Goal: Task Accomplishment & Management: Manage account settings

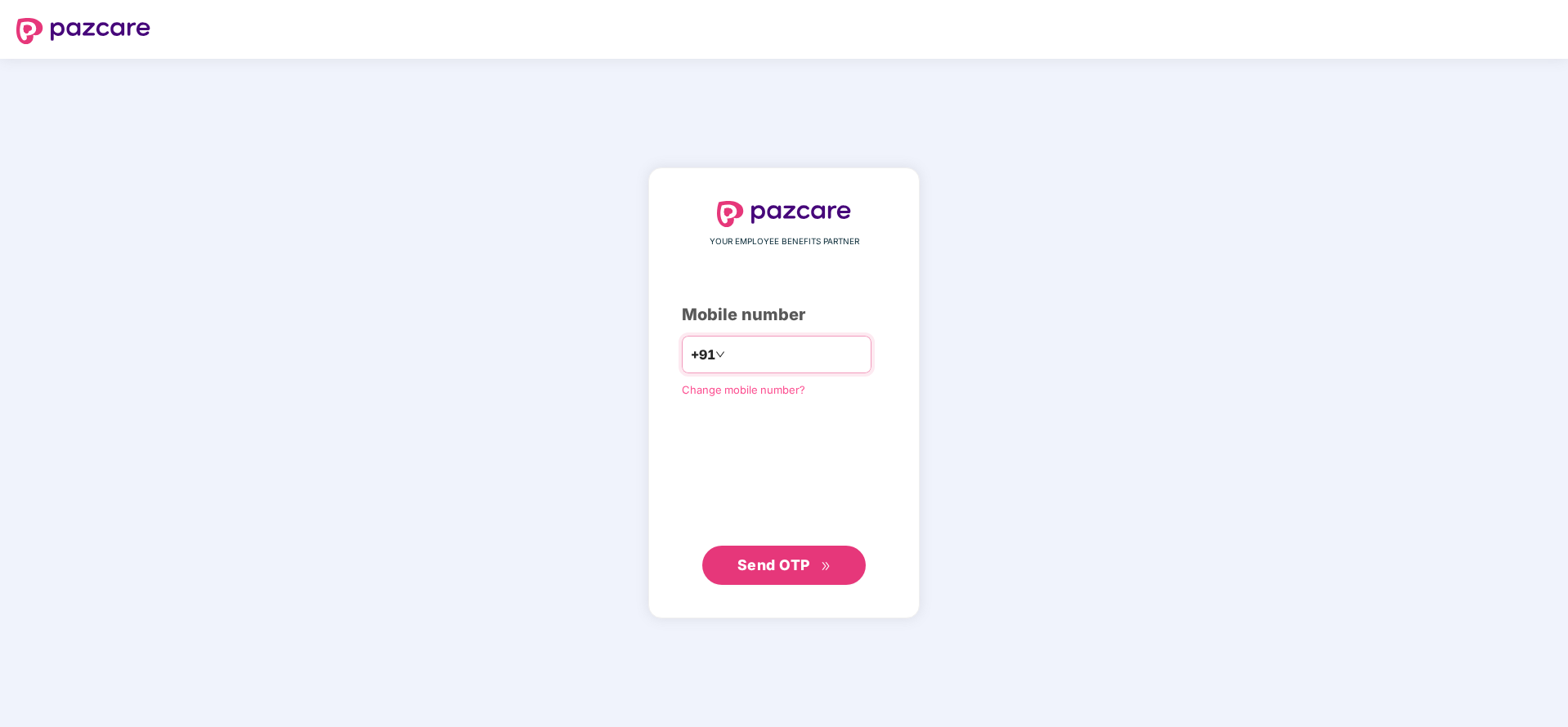
type input "**********"
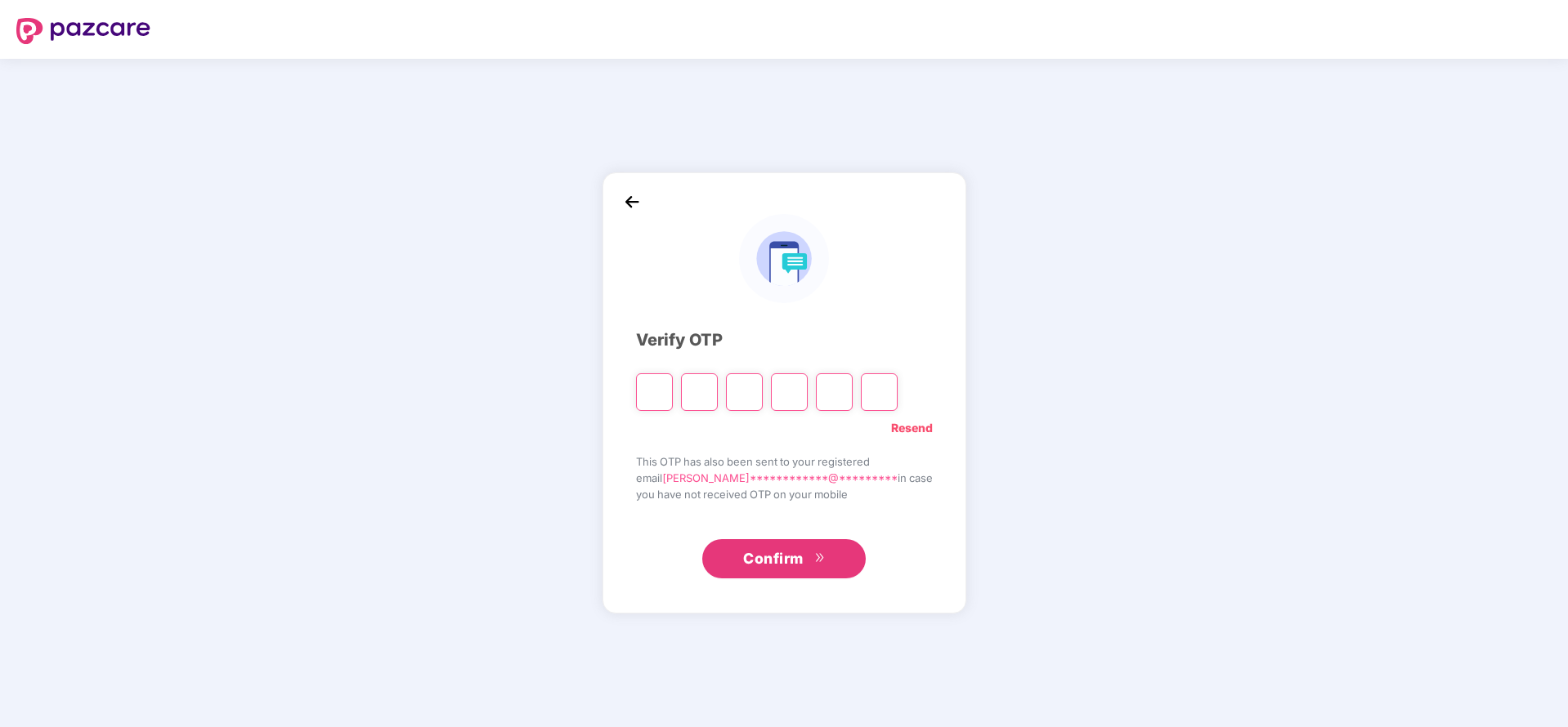
type input "*"
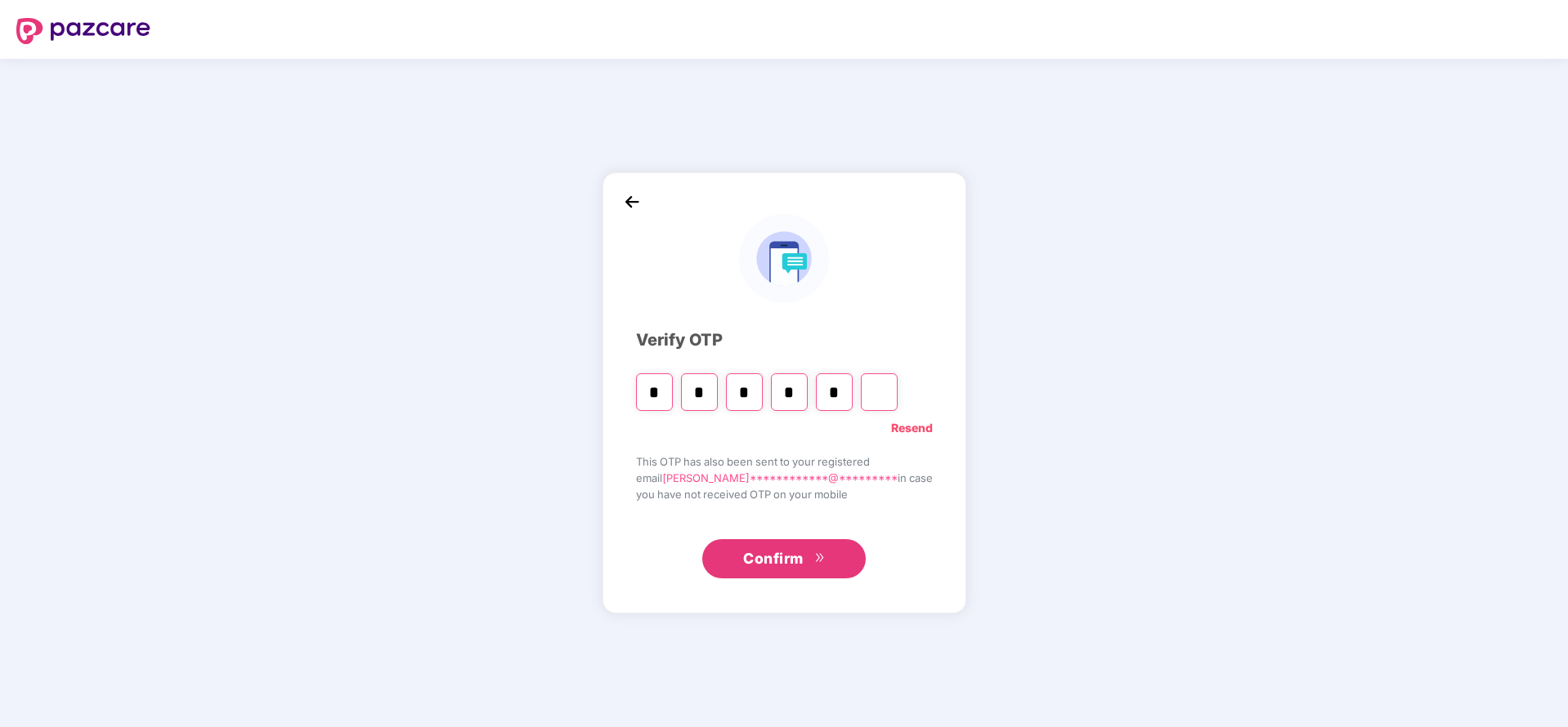
type input "*"
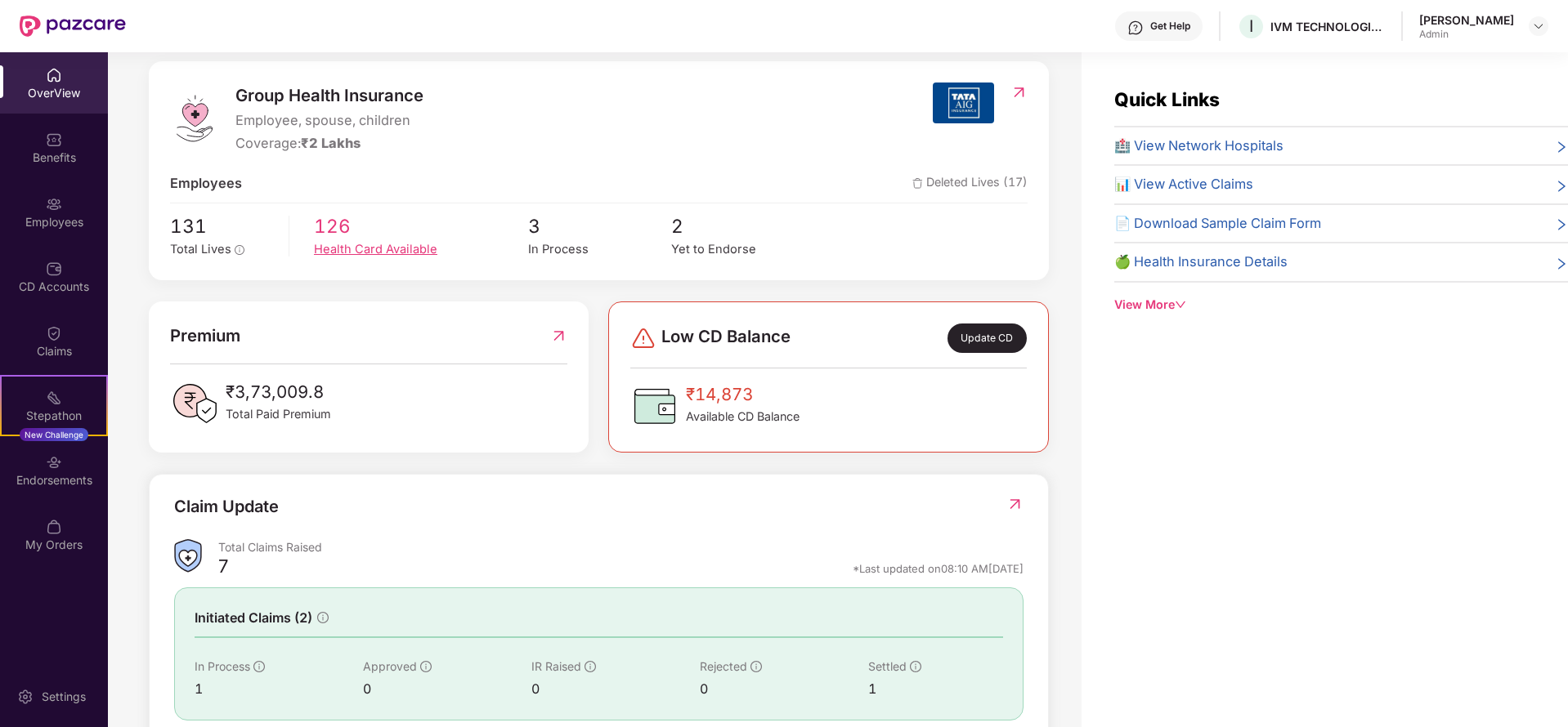
scroll to position [245, 0]
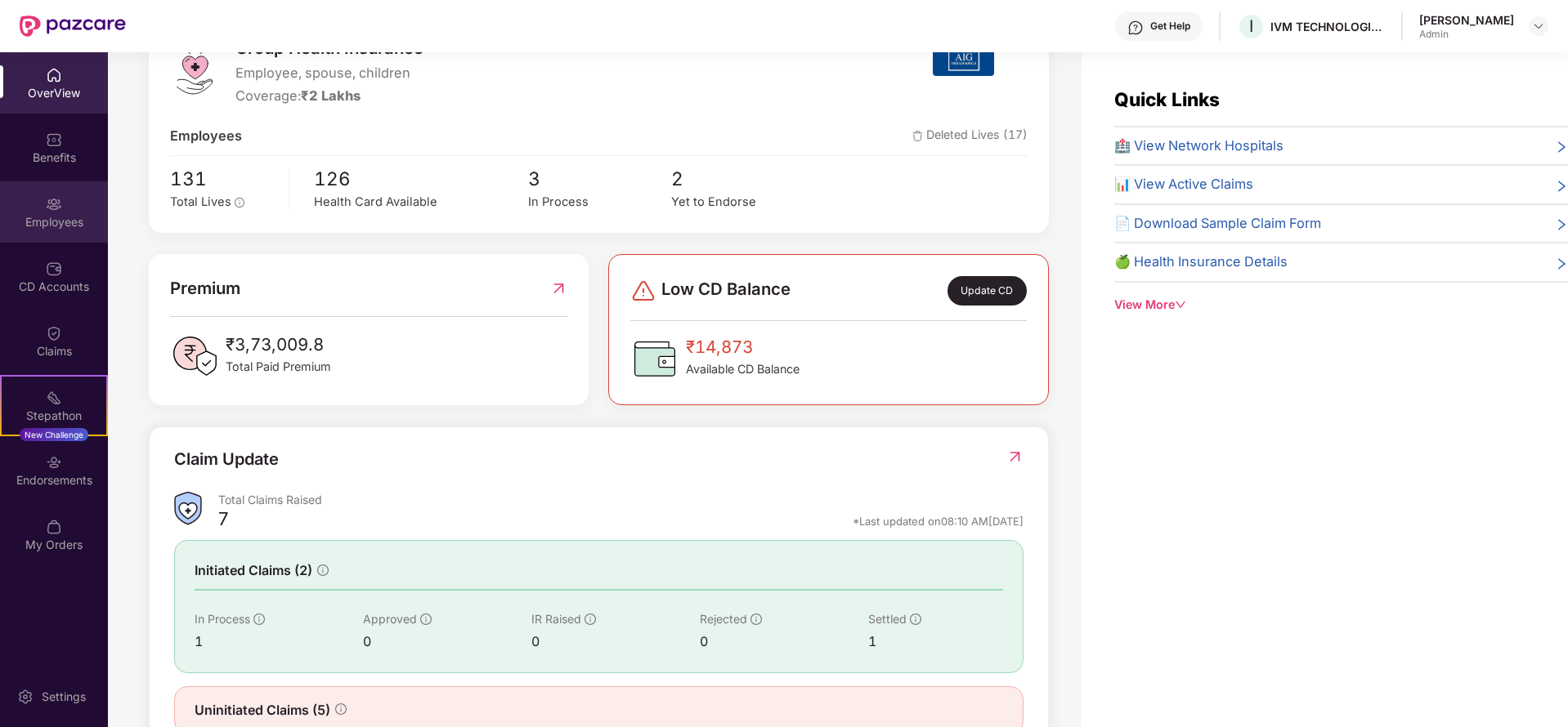
click at [22, 208] on div "Employees" at bounding box center [54, 212] width 108 height 61
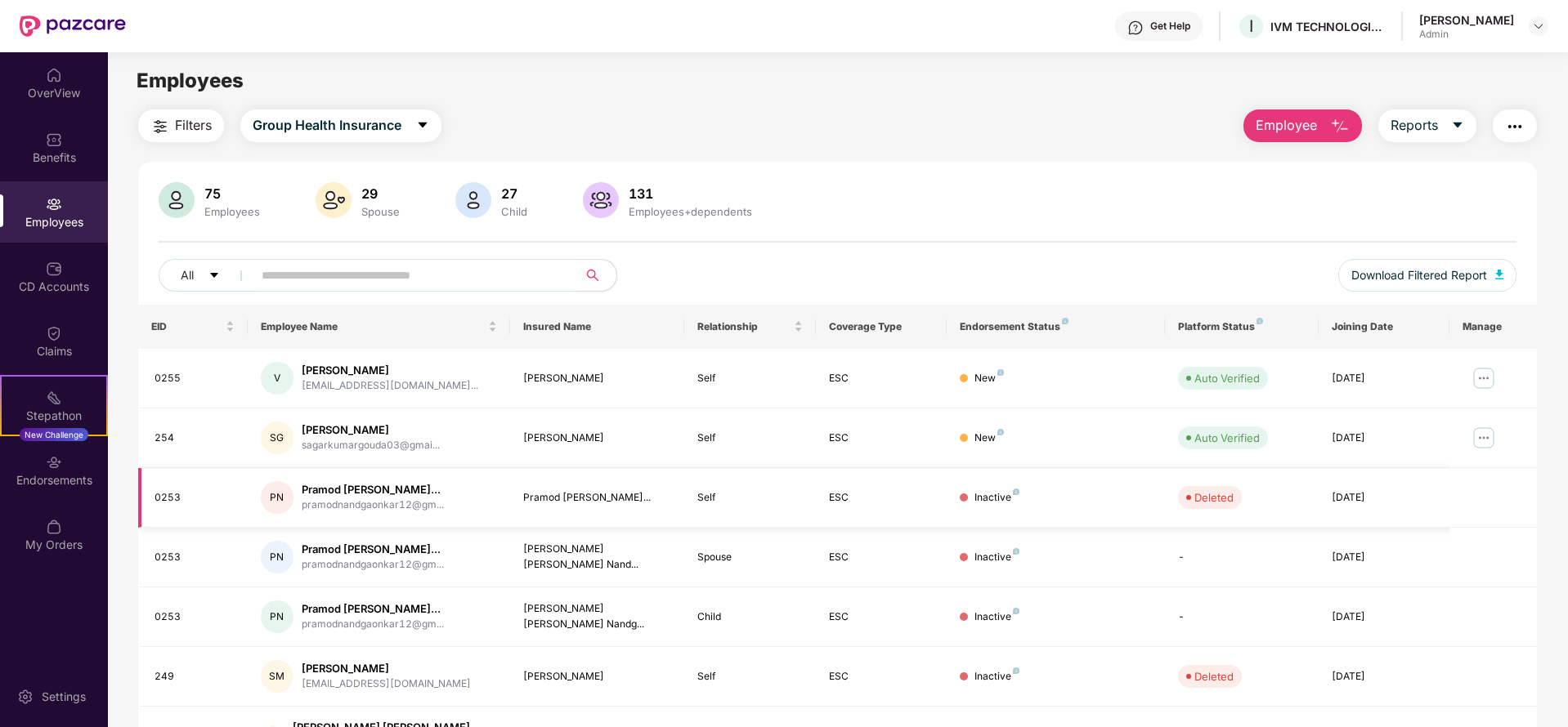
scroll to position [123, 0]
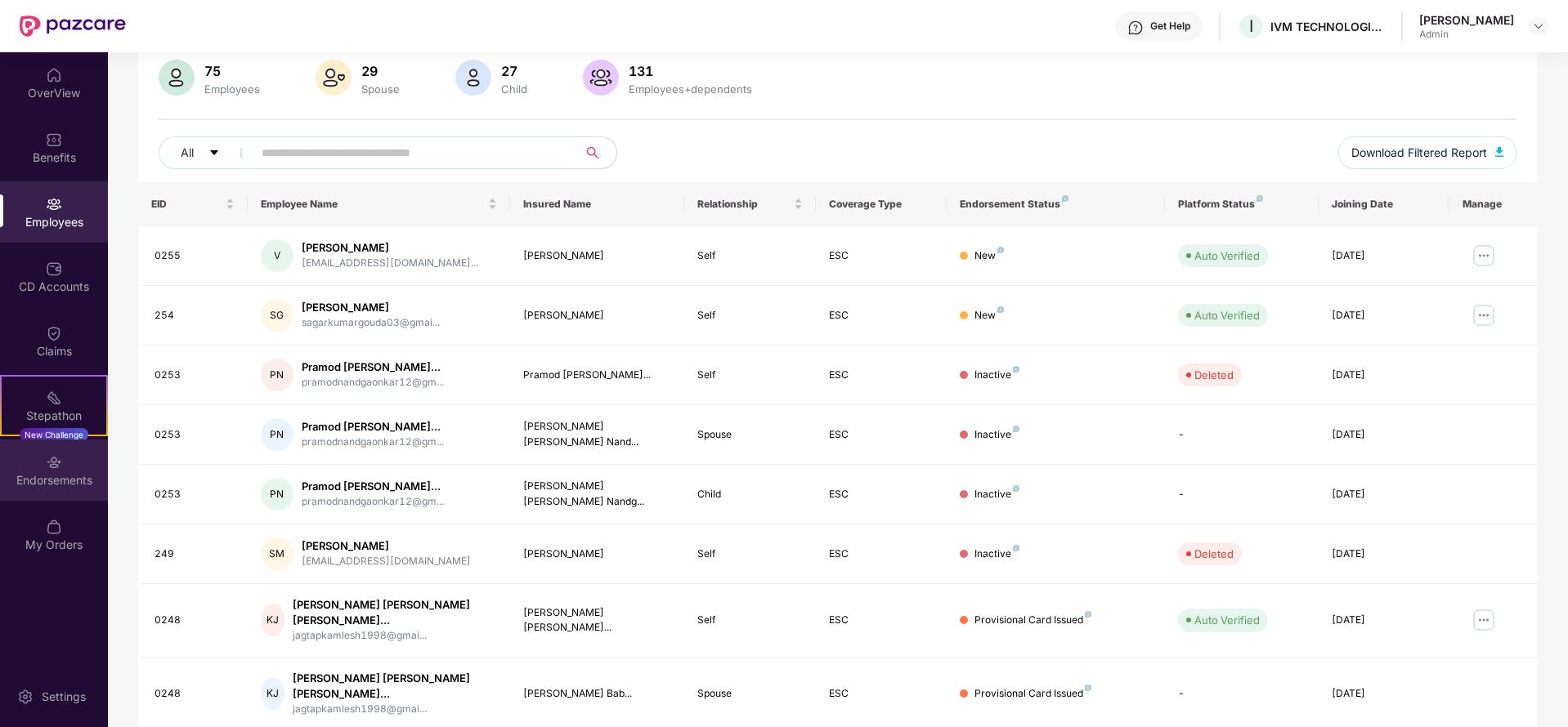
click at [68, 473] on div "Endorsements" at bounding box center [54, 480] width 108 height 16
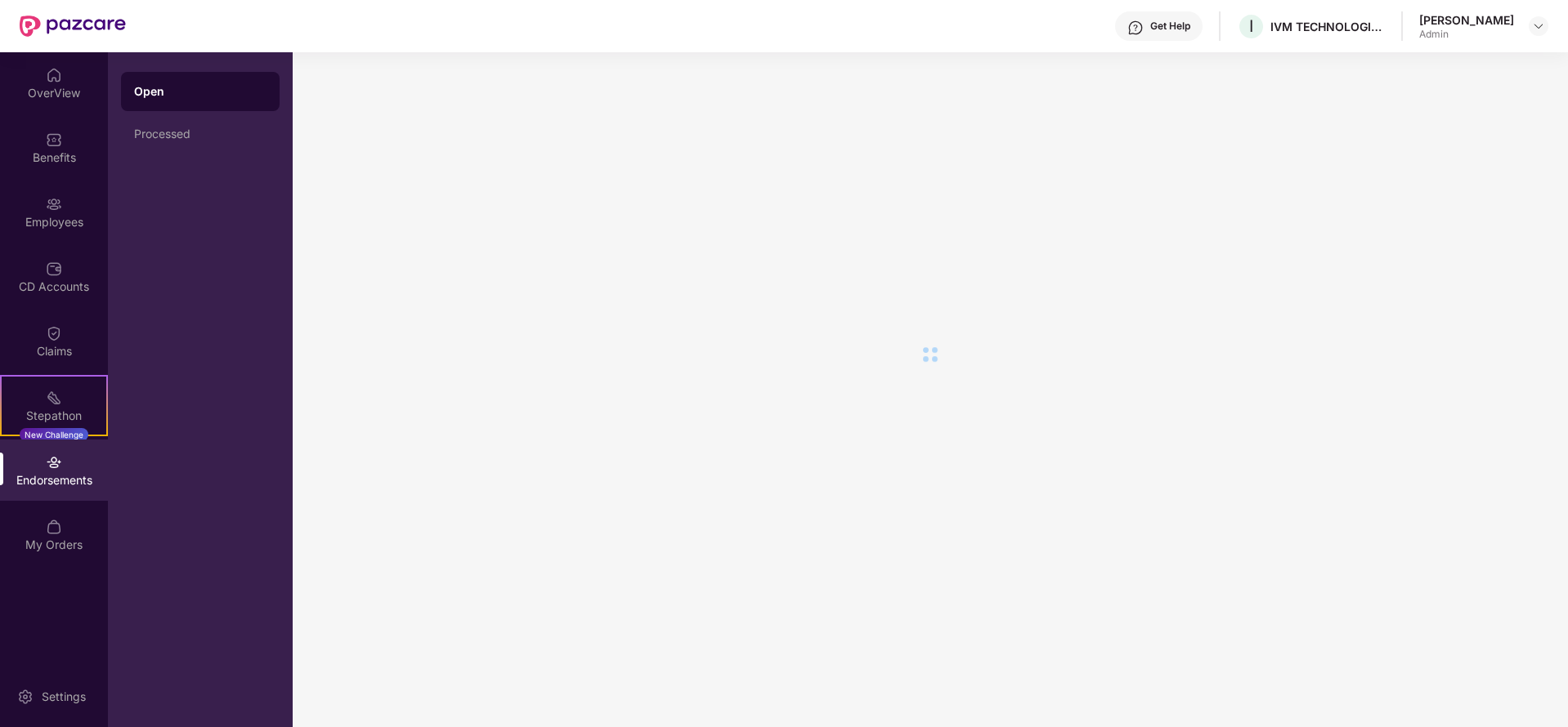
scroll to position [0, 0]
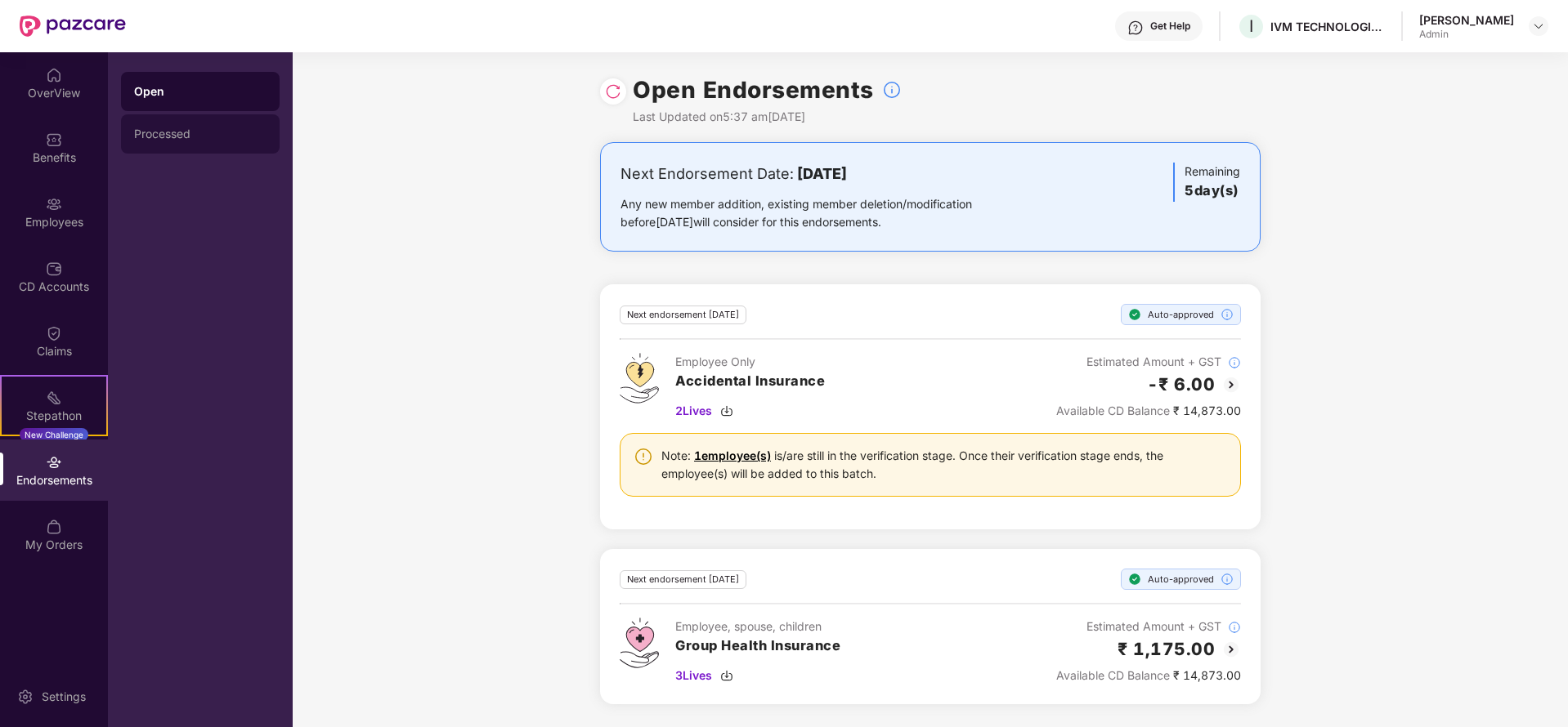
click at [195, 129] on div "Processed" at bounding box center [200, 133] width 132 height 13
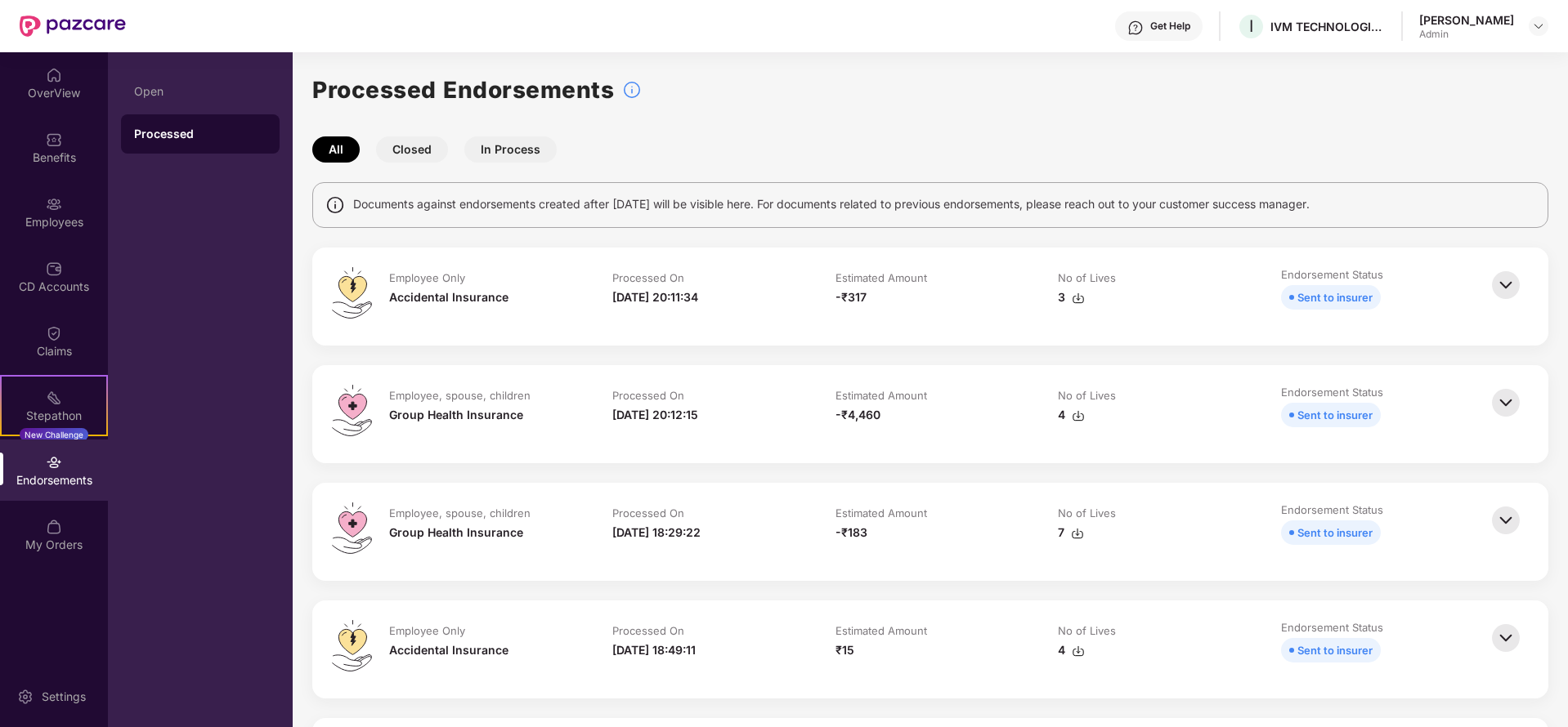
click at [405, 149] on button "Closed" at bounding box center [411, 150] width 72 height 26
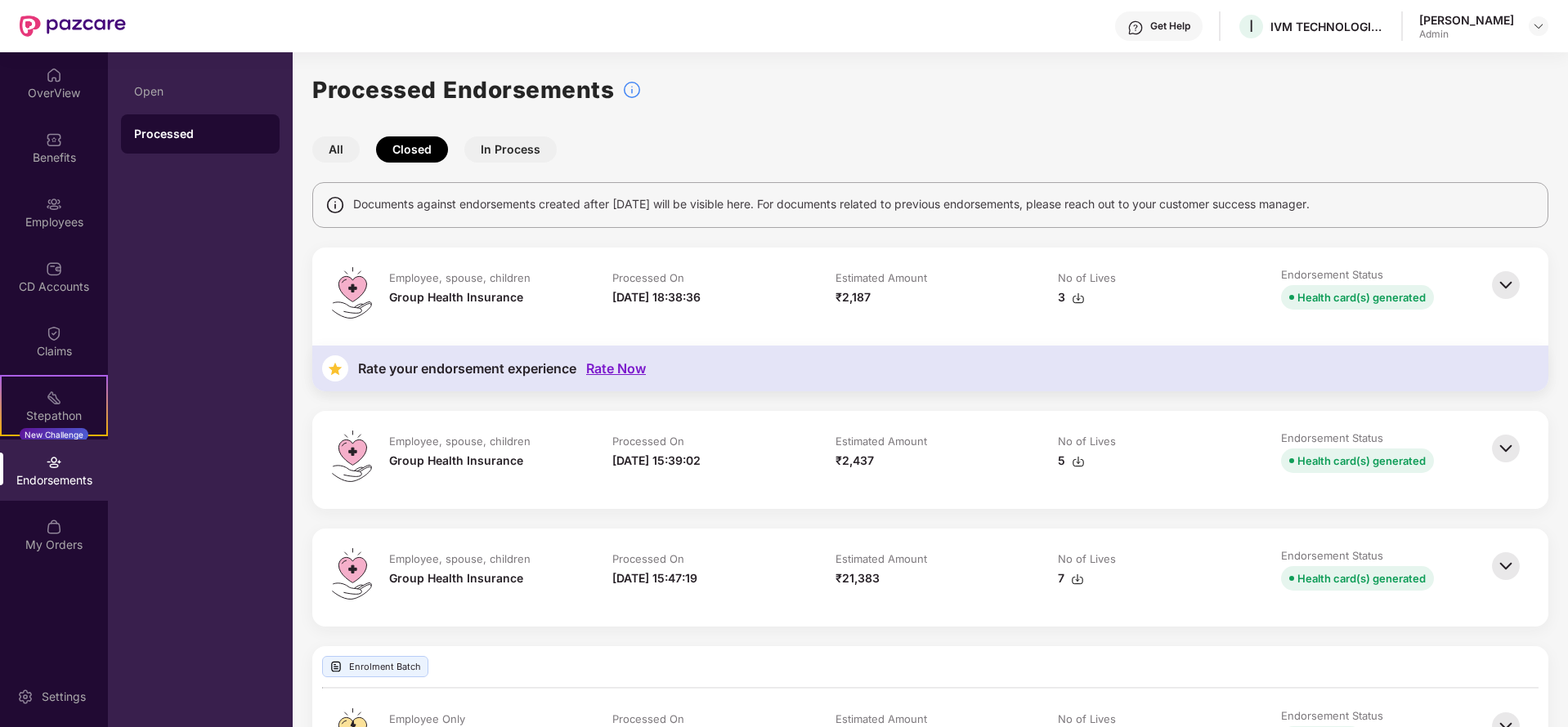
click at [507, 141] on button "In Process" at bounding box center [510, 150] width 93 height 26
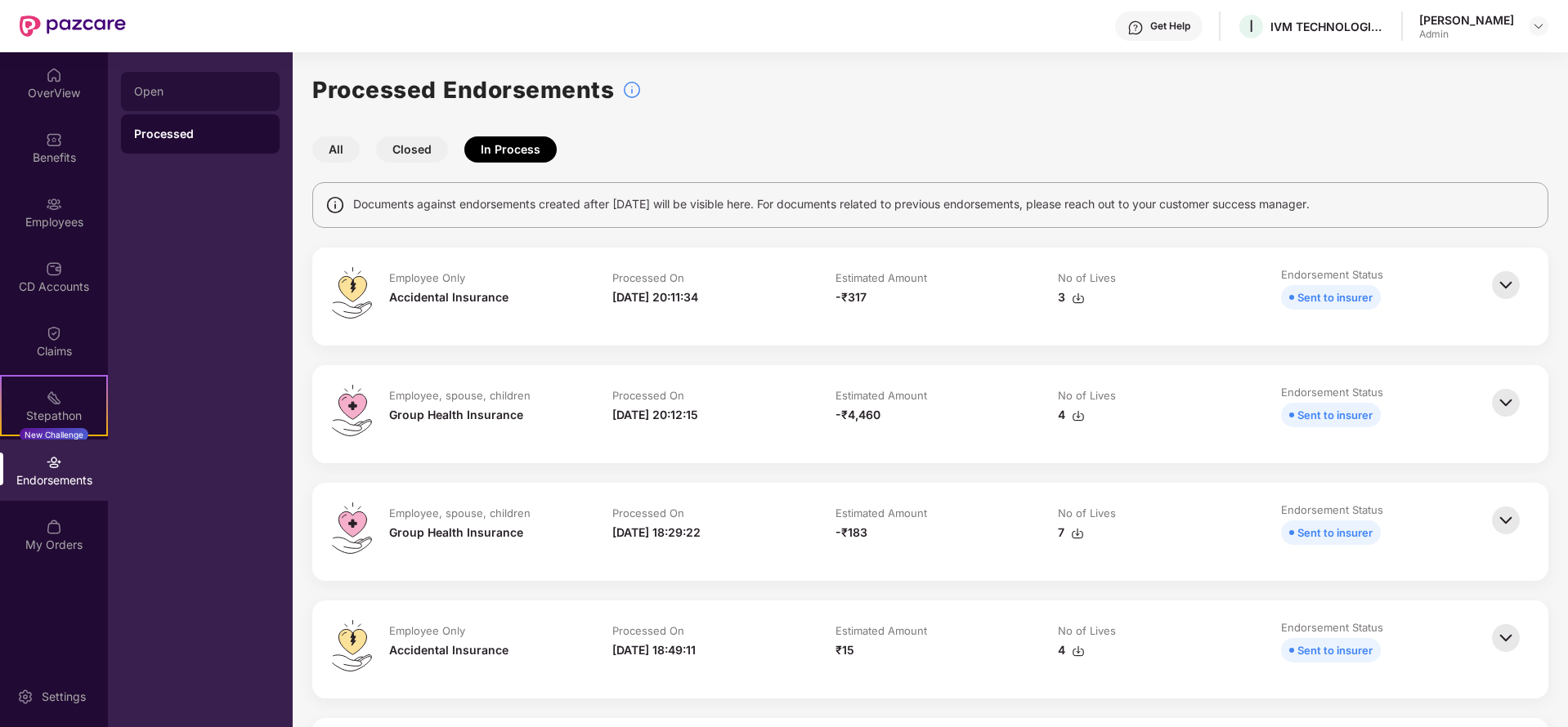
click at [157, 100] on div "Open" at bounding box center [200, 91] width 158 height 39
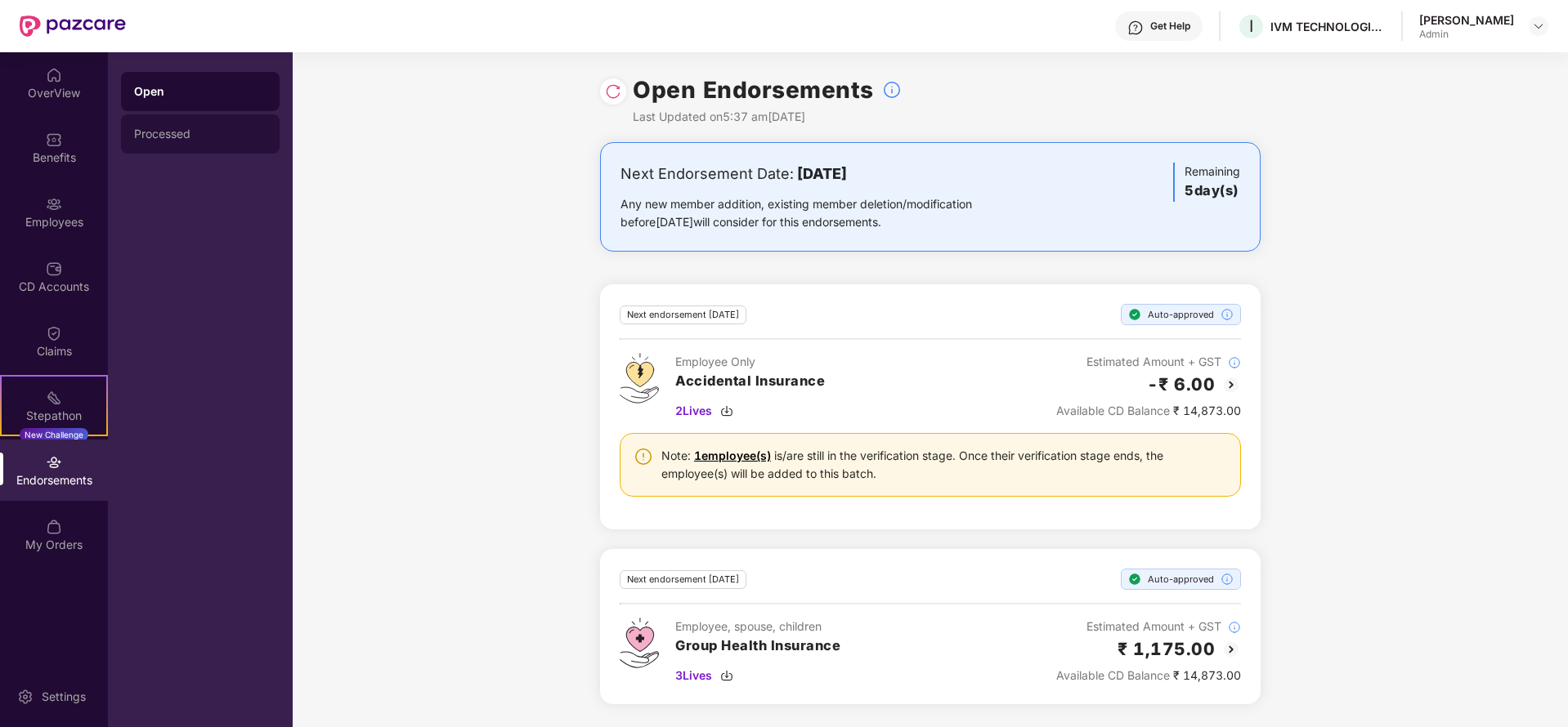
click at [169, 132] on div "Processed" at bounding box center [200, 133] width 132 height 13
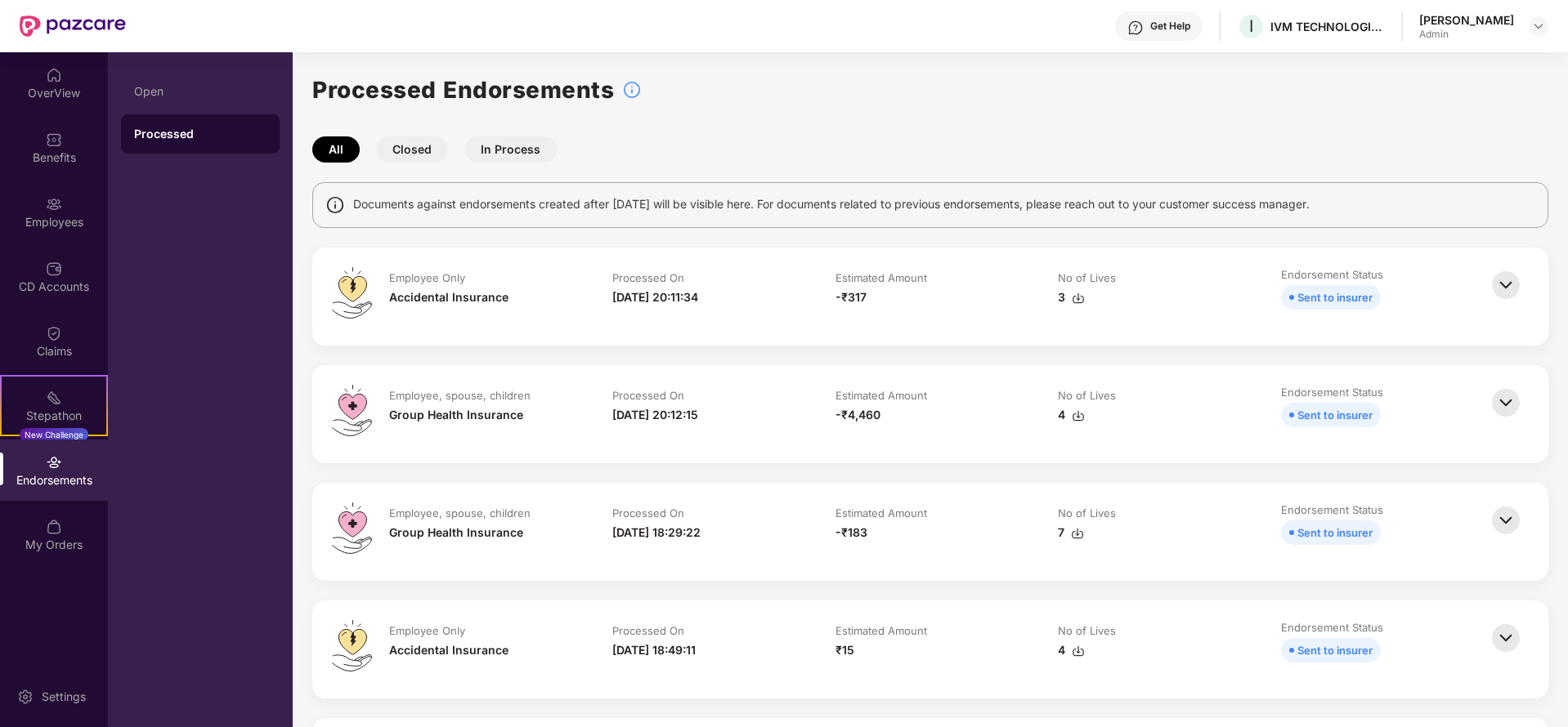
click at [1515, 286] on img at bounding box center [1507, 286] width 36 height 36
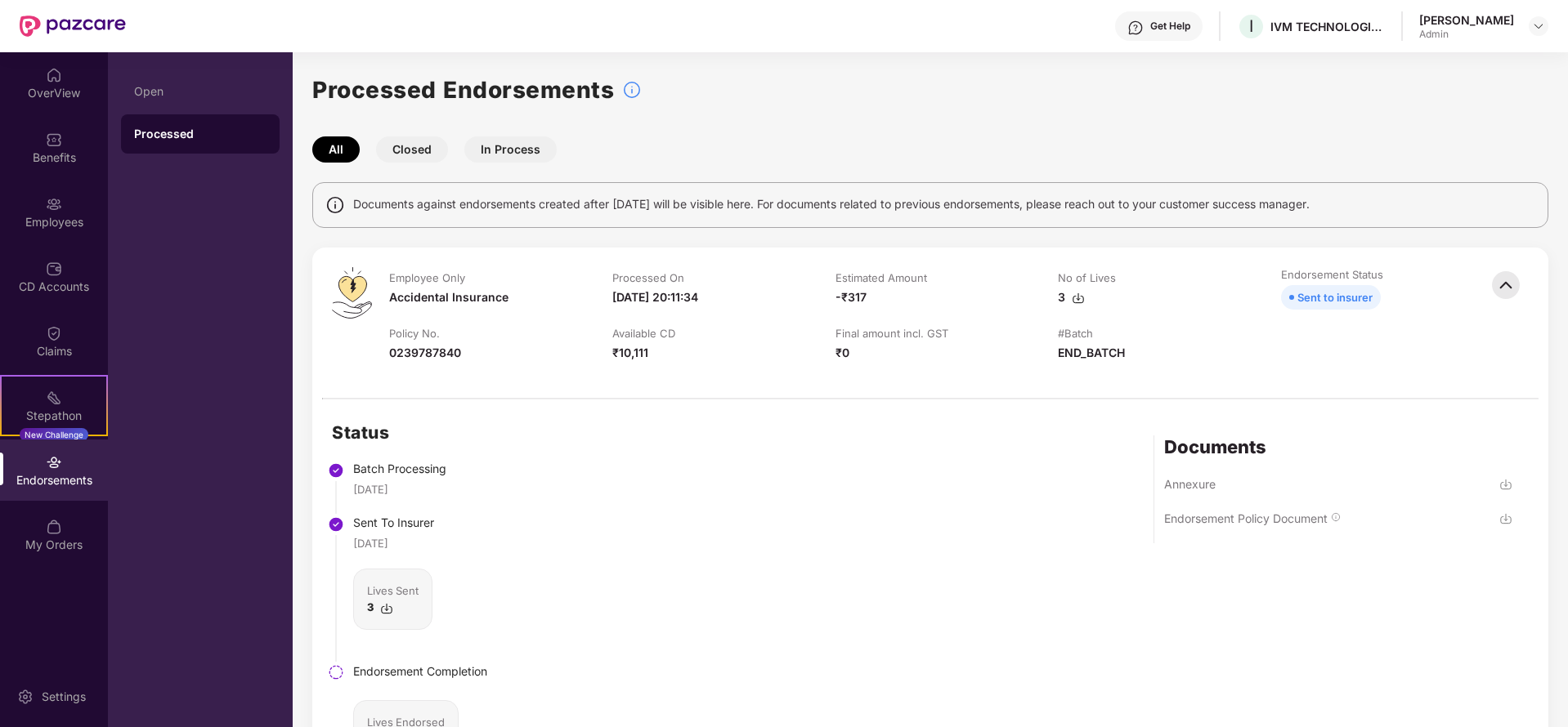
click at [1500, 515] on img at bounding box center [1506, 518] width 13 height 13
click at [1503, 283] on img at bounding box center [1507, 286] width 36 height 36
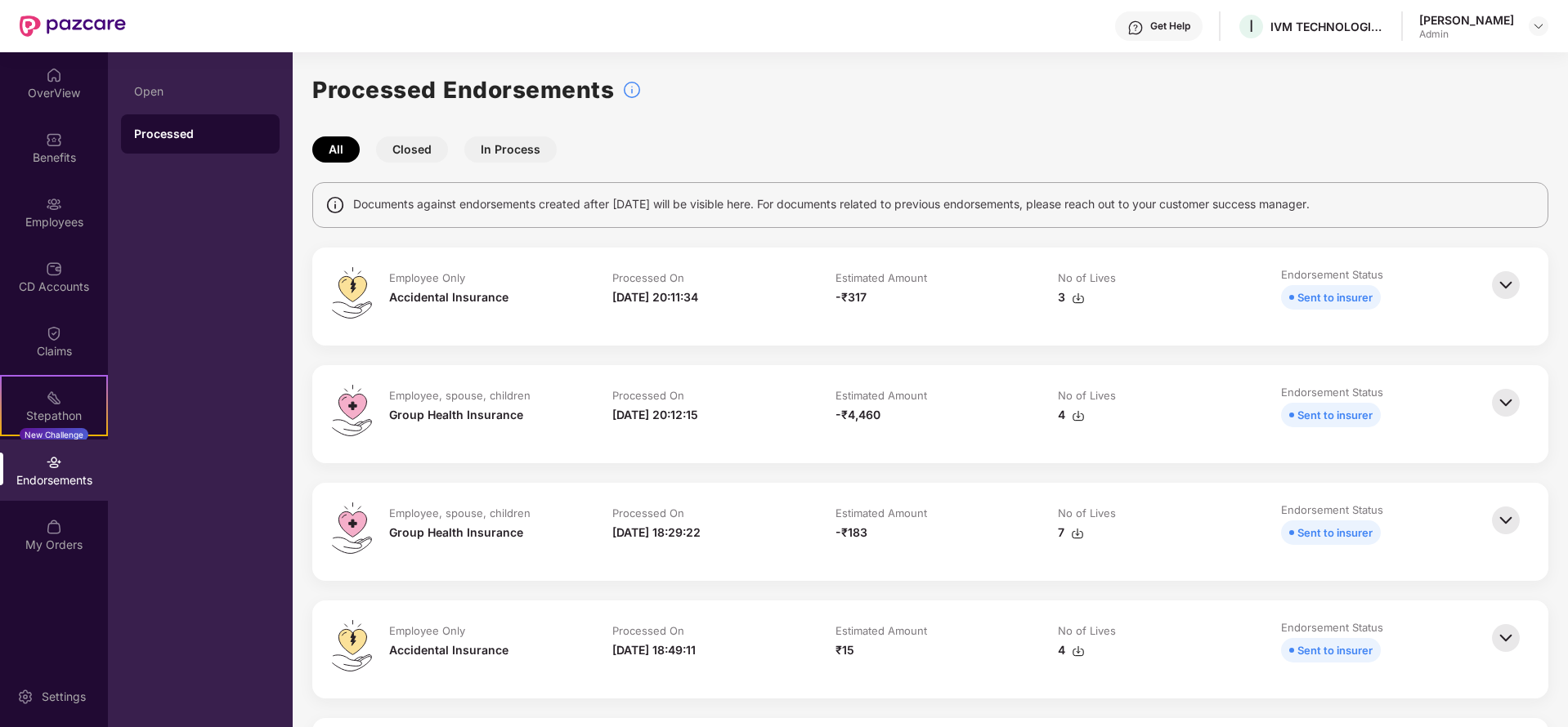
click at [1504, 402] on img at bounding box center [1507, 403] width 36 height 36
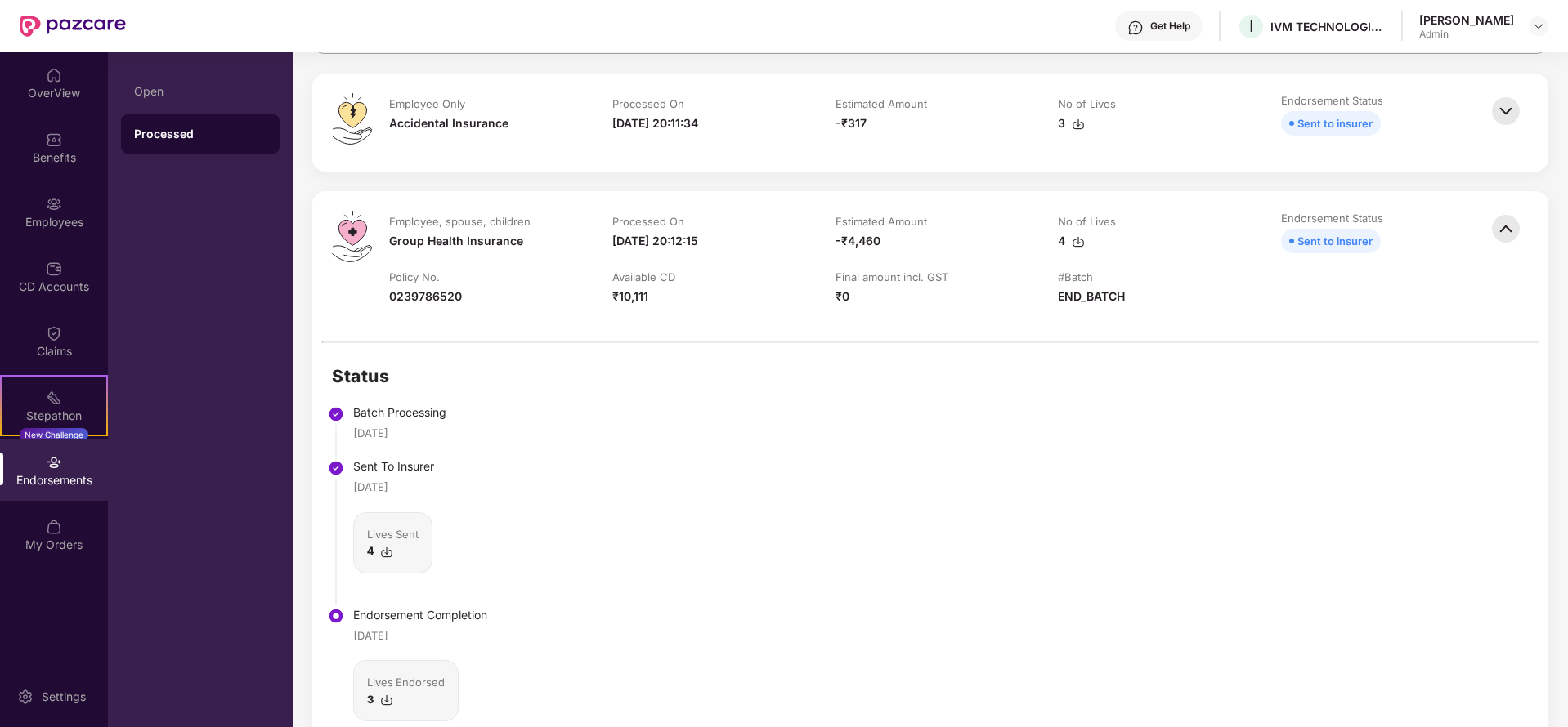
scroll to position [245, 0]
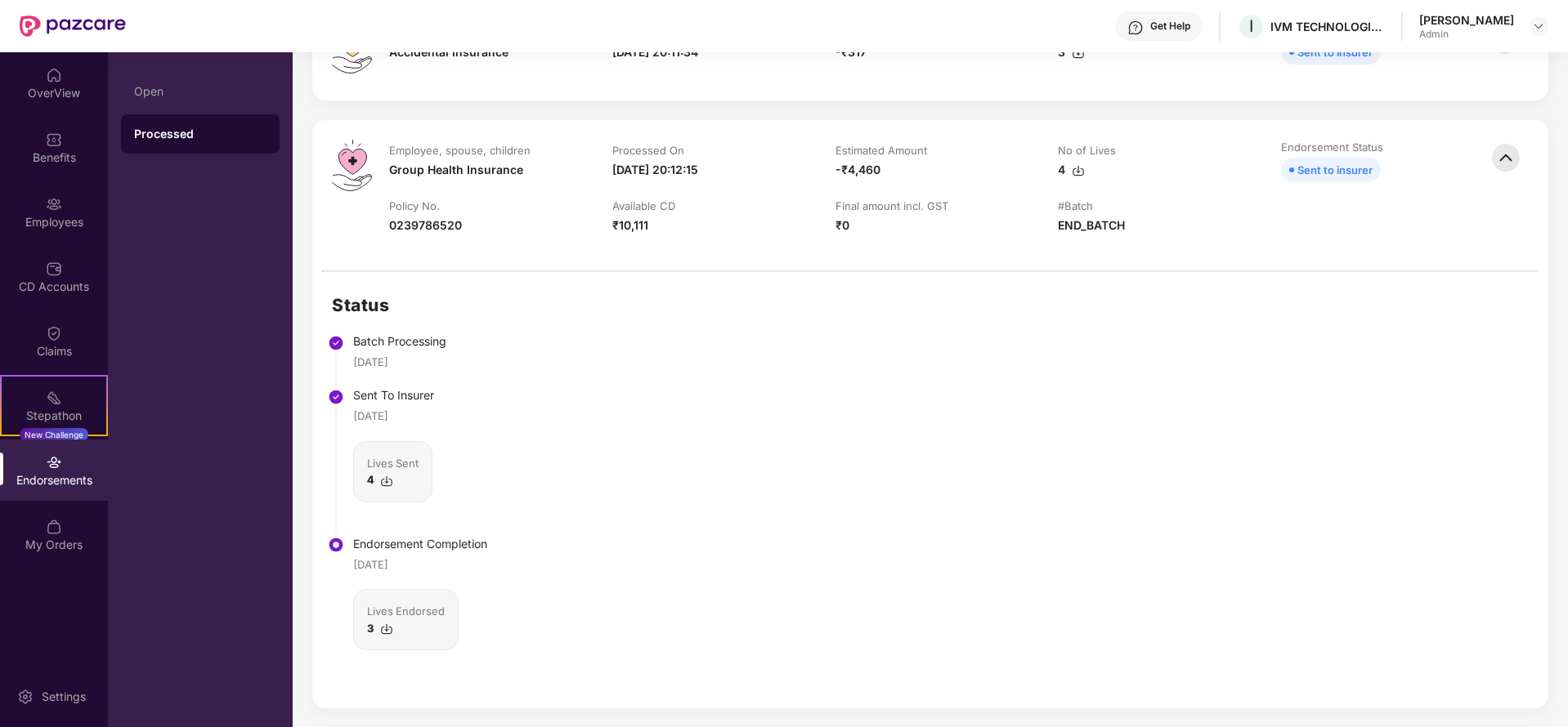
click at [1509, 164] on img at bounding box center [1507, 158] width 36 height 36
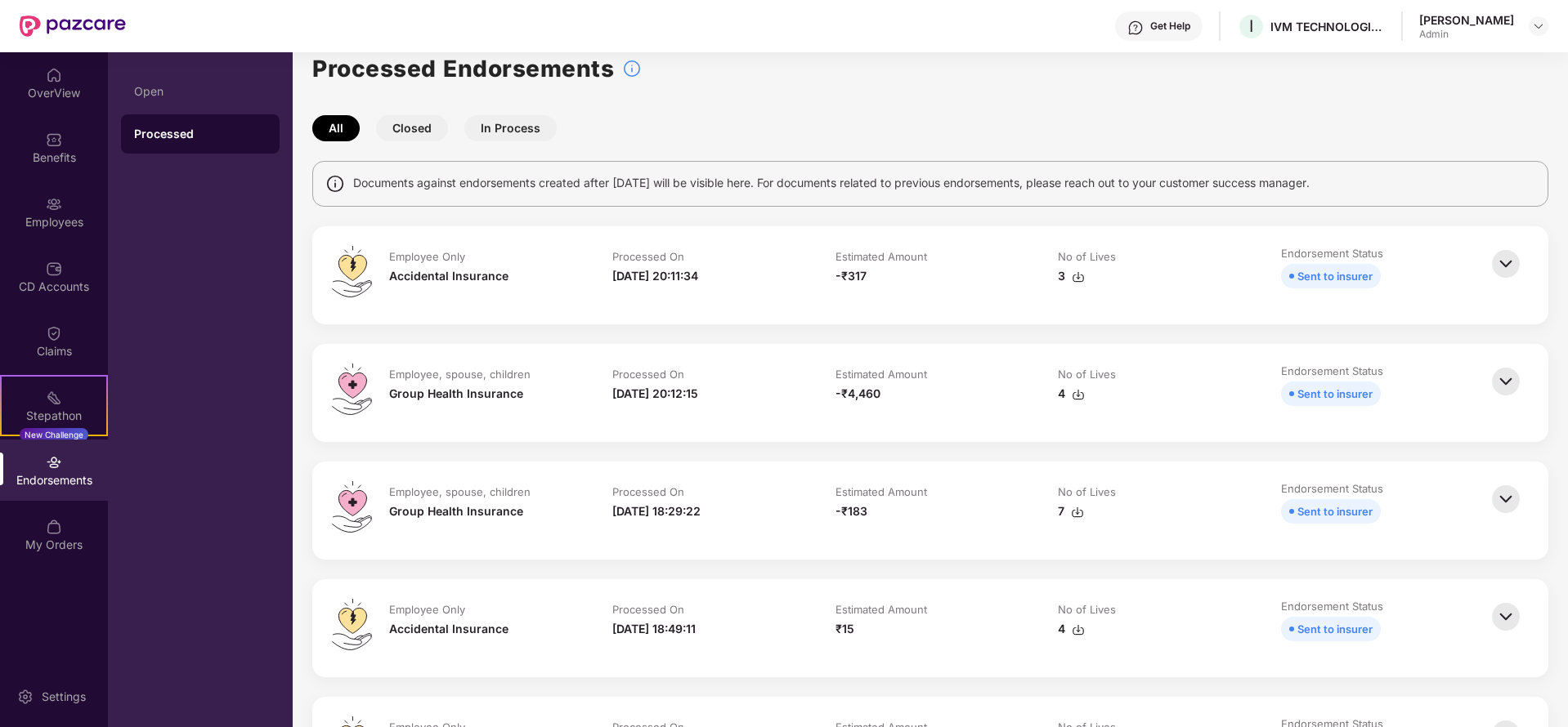
scroll to position [0, 0]
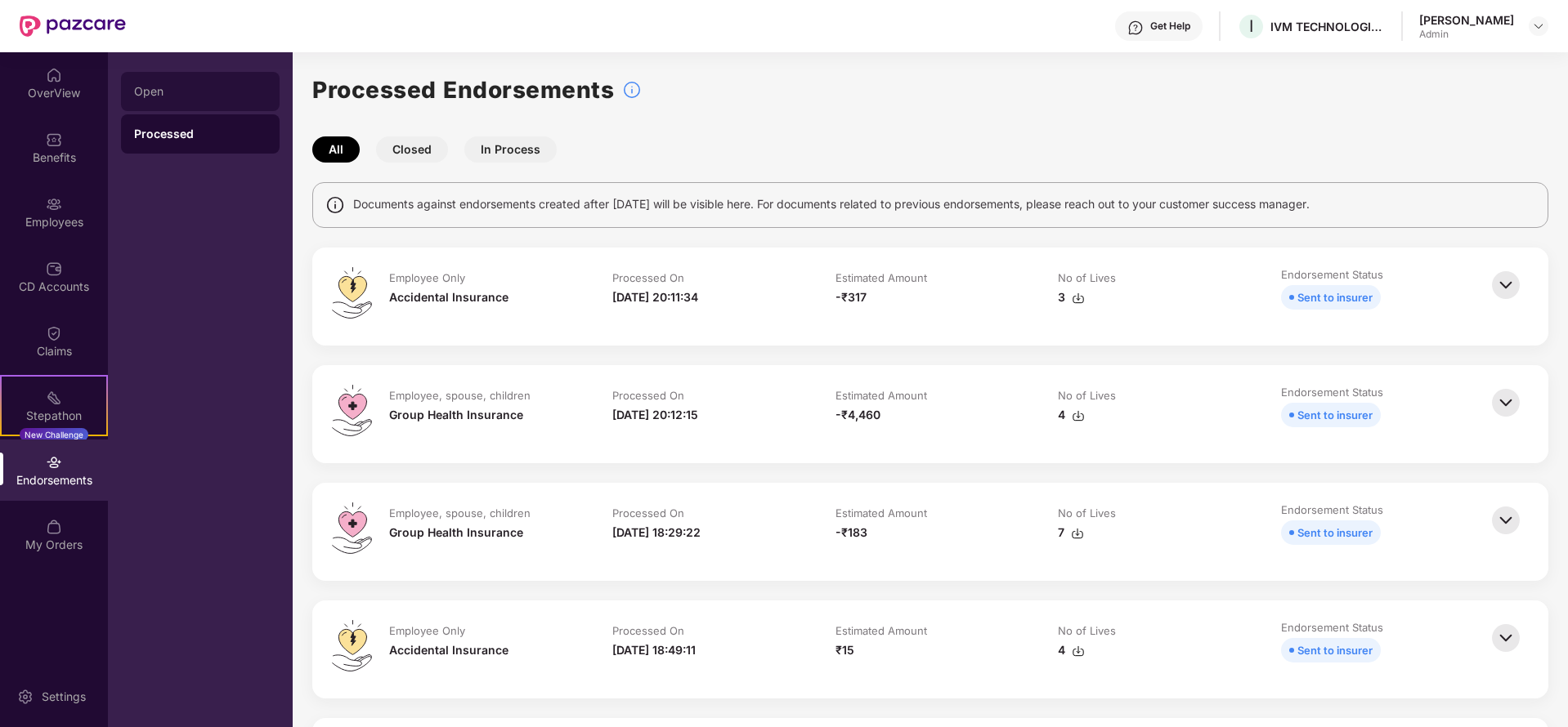
click at [165, 92] on div "Open" at bounding box center [200, 91] width 132 height 13
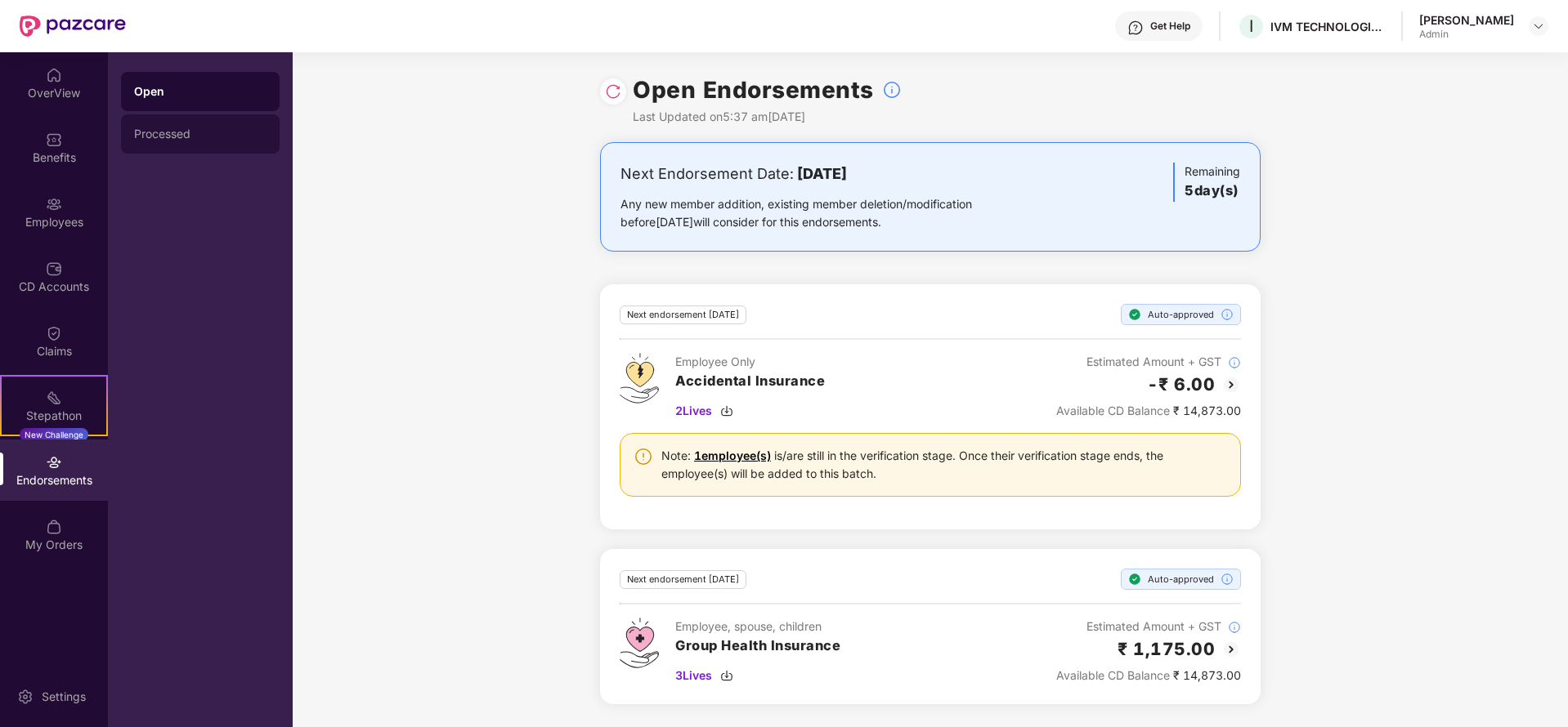
click at [162, 123] on div "Processed" at bounding box center [200, 133] width 158 height 39
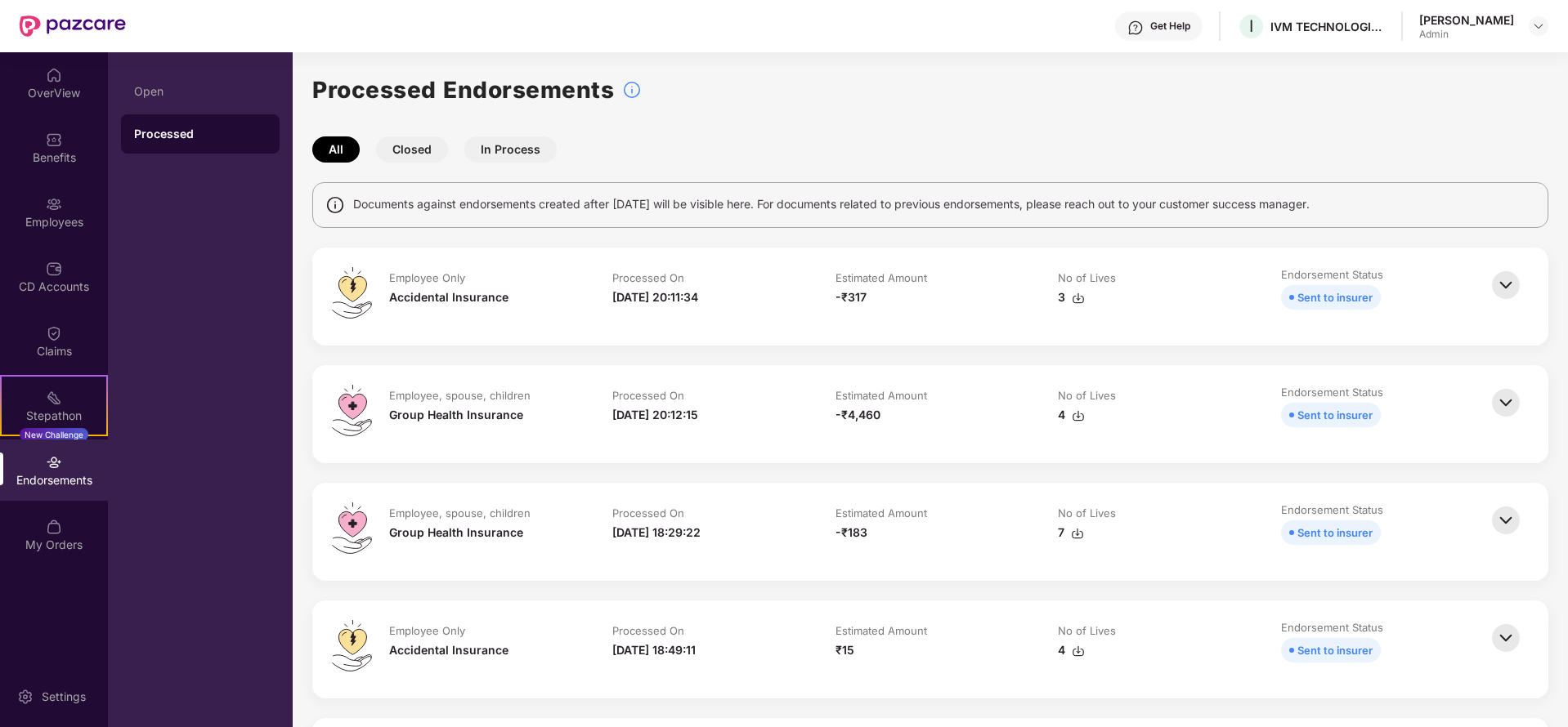
click at [494, 151] on button "In Process" at bounding box center [510, 150] width 93 height 26
click at [1496, 399] on img at bounding box center [1507, 403] width 36 height 36
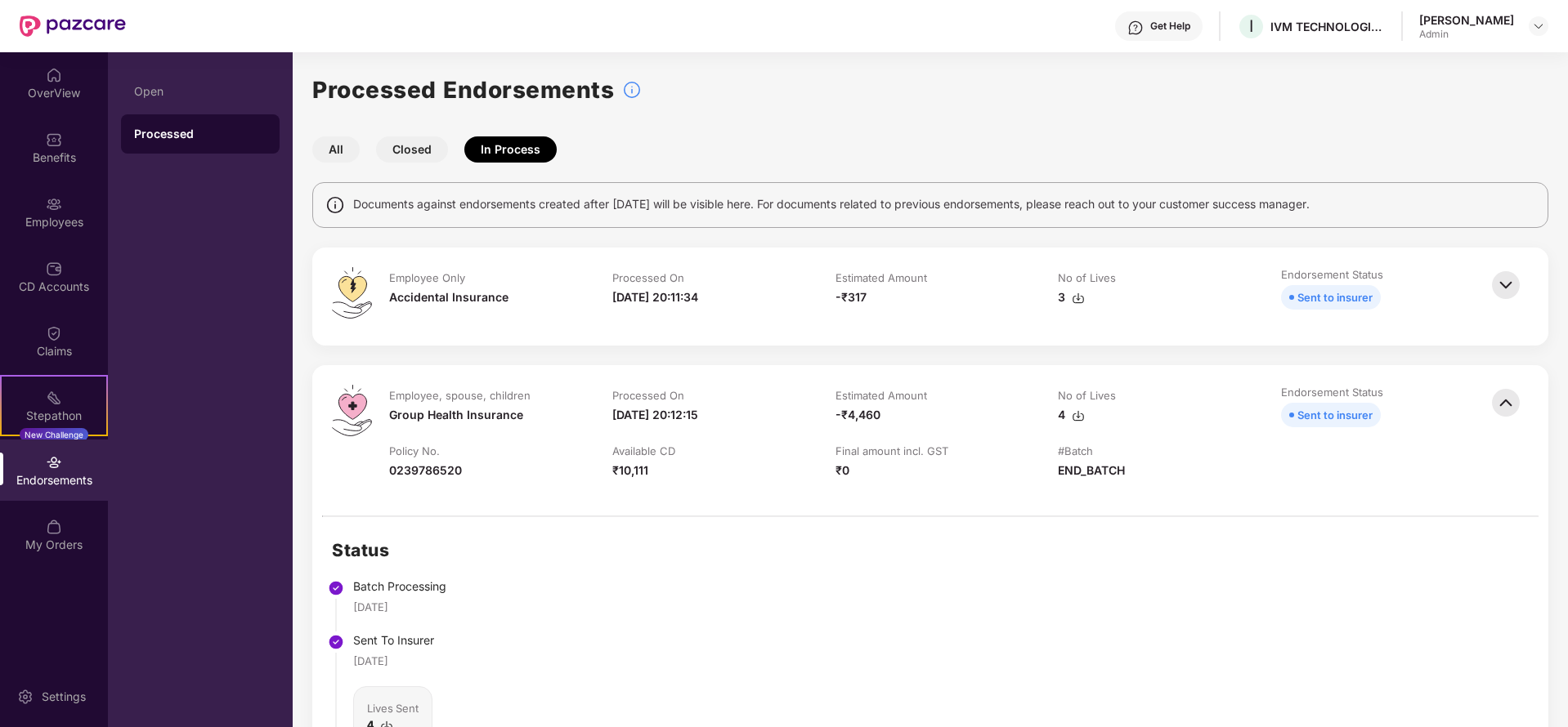
click at [1496, 399] on img at bounding box center [1507, 403] width 36 height 36
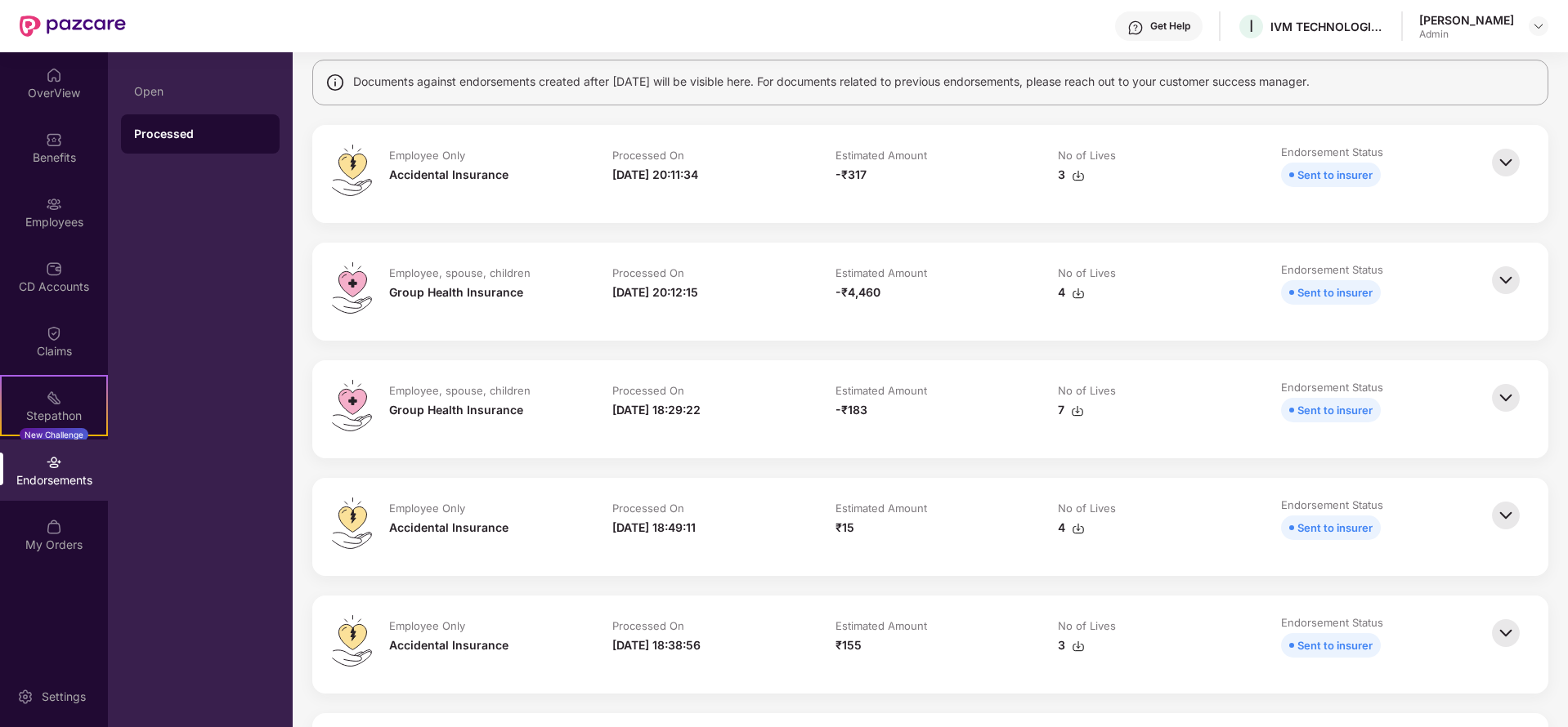
scroll to position [245, 0]
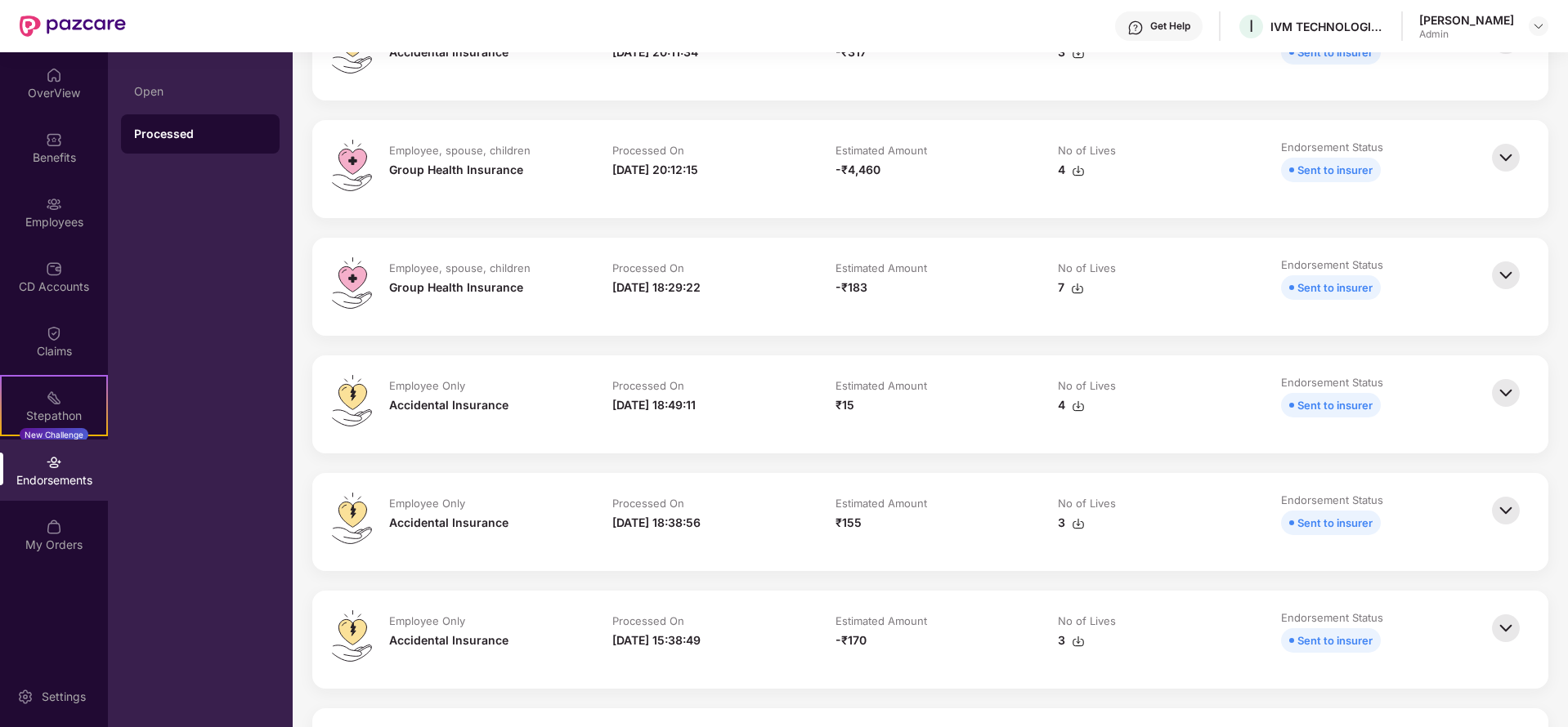
click at [1504, 387] on img at bounding box center [1507, 393] width 36 height 36
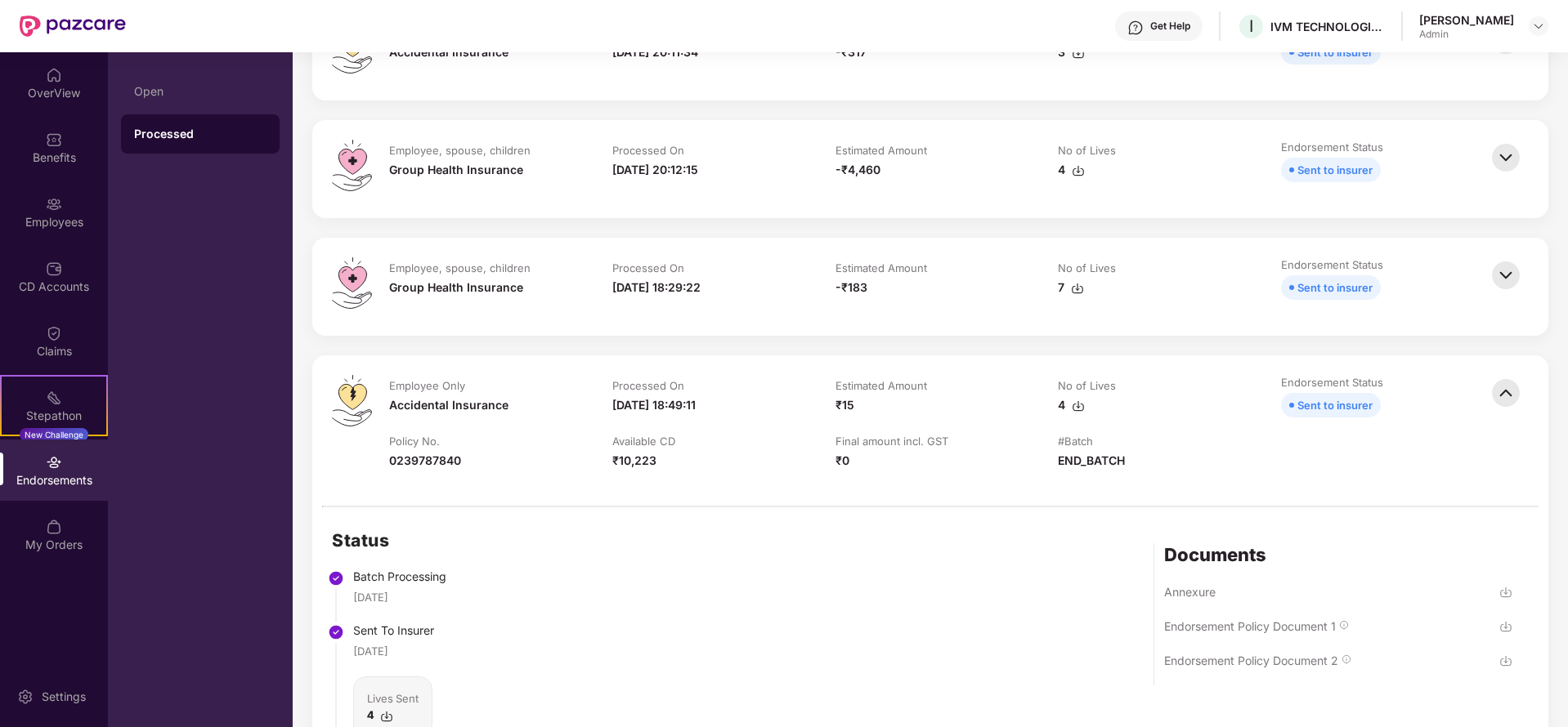
click at [1505, 392] on img at bounding box center [1507, 393] width 36 height 36
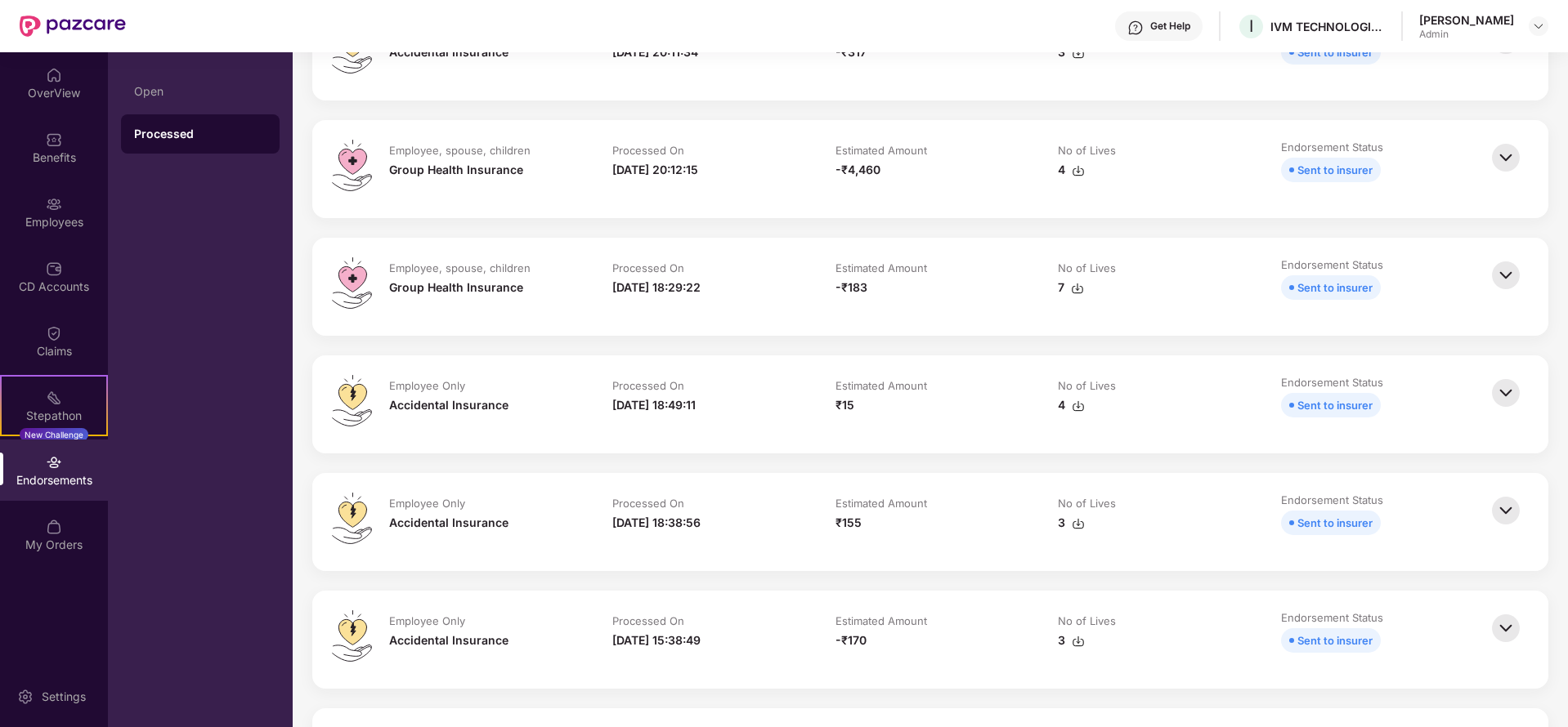
click at [1503, 283] on img at bounding box center [1507, 275] width 36 height 36
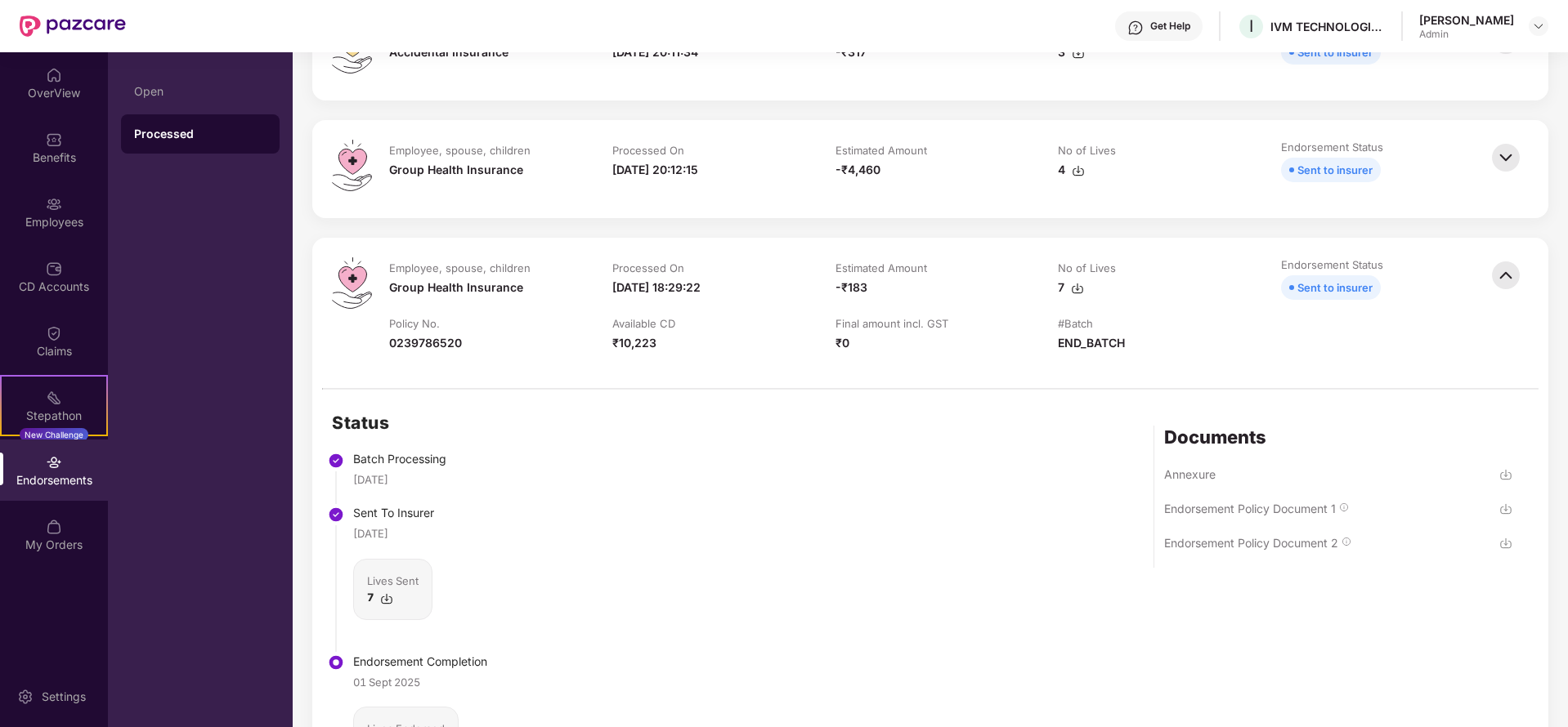
click at [1503, 283] on img at bounding box center [1507, 275] width 36 height 36
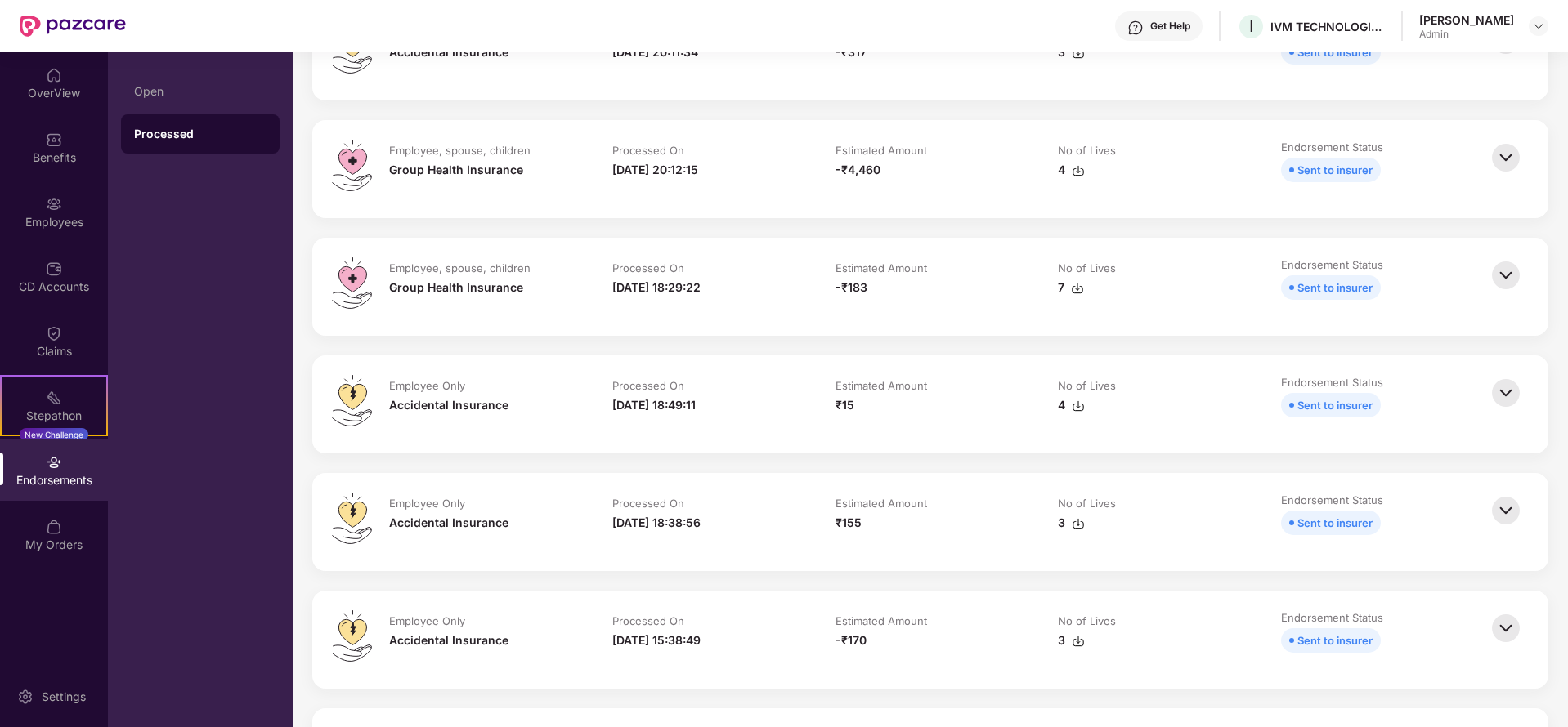
scroll to position [123, 0]
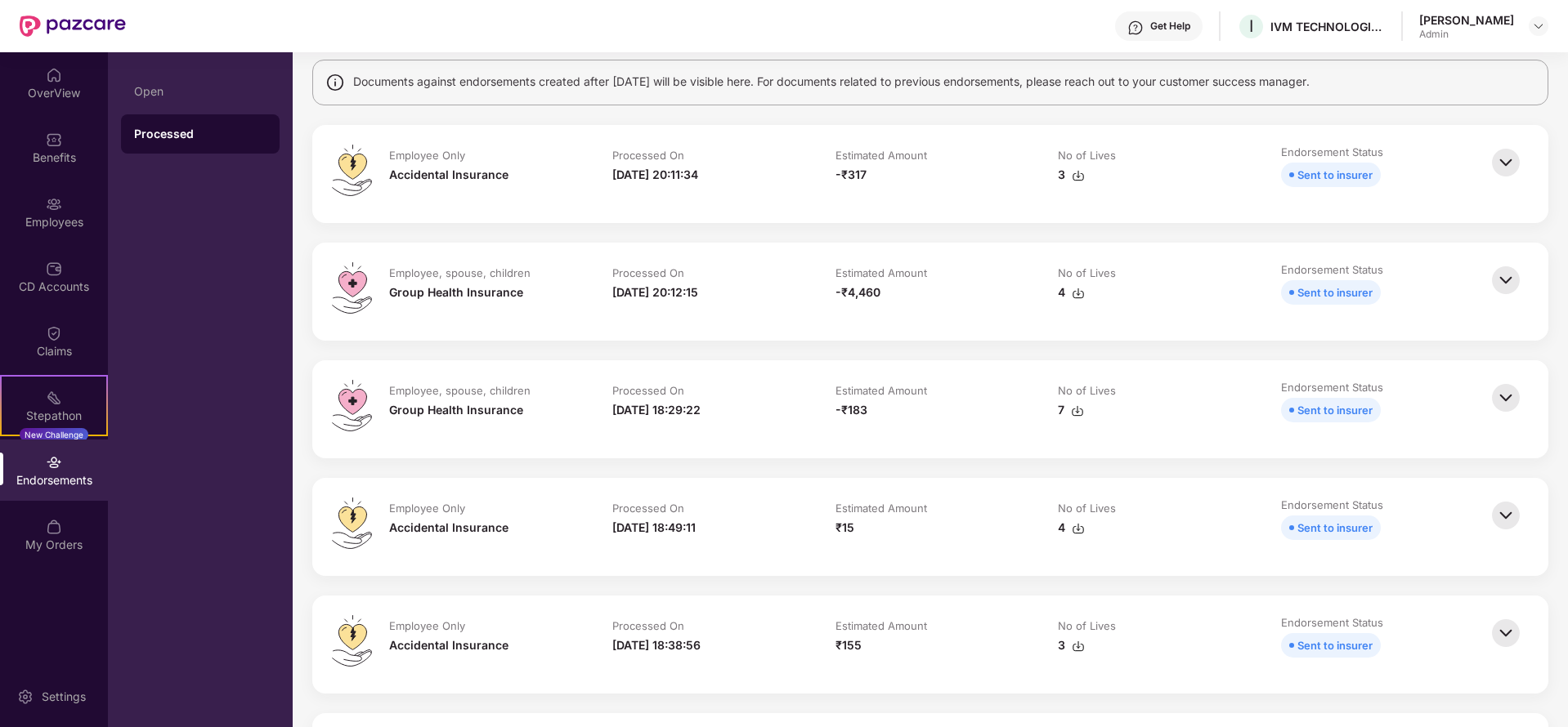
click at [1509, 161] on img at bounding box center [1507, 163] width 36 height 36
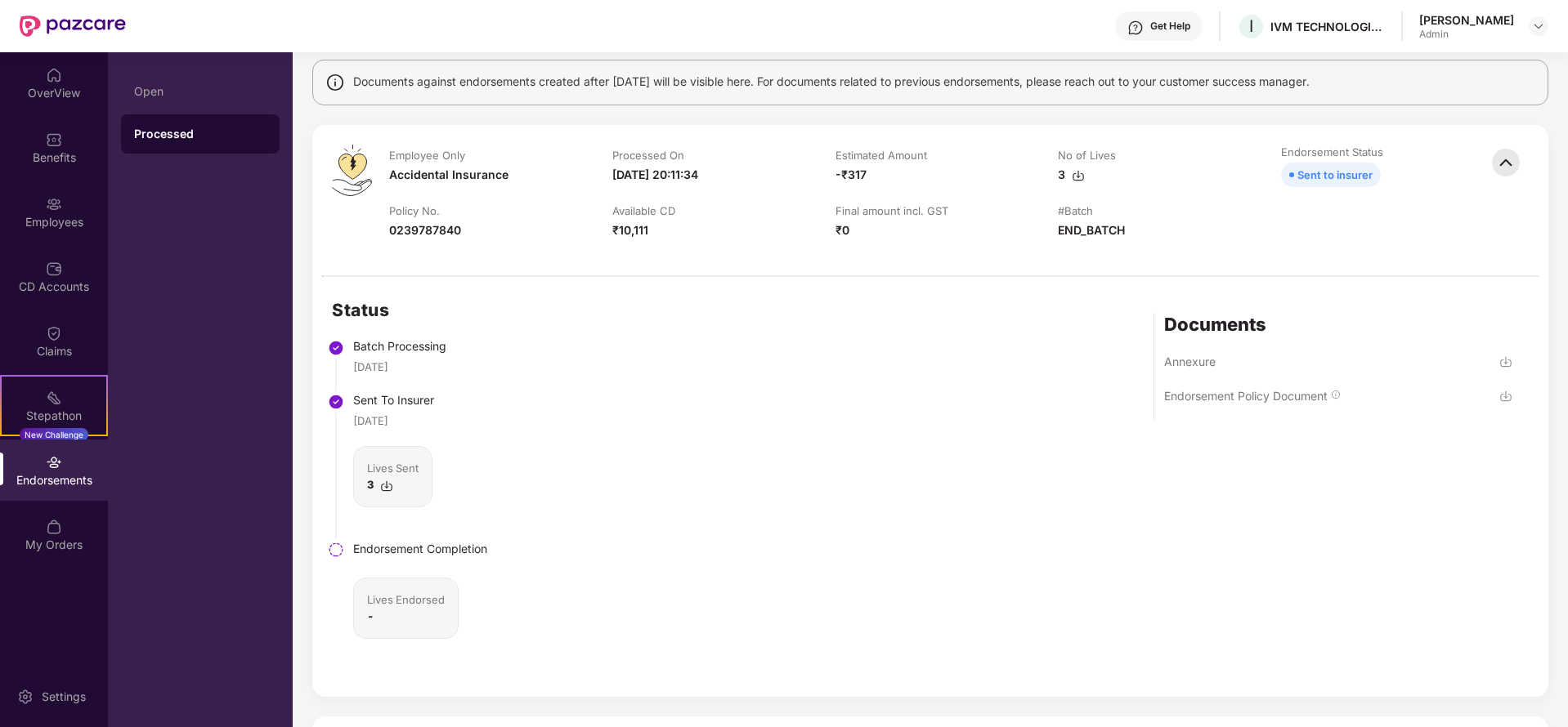
click at [1509, 161] on img at bounding box center [1507, 163] width 36 height 36
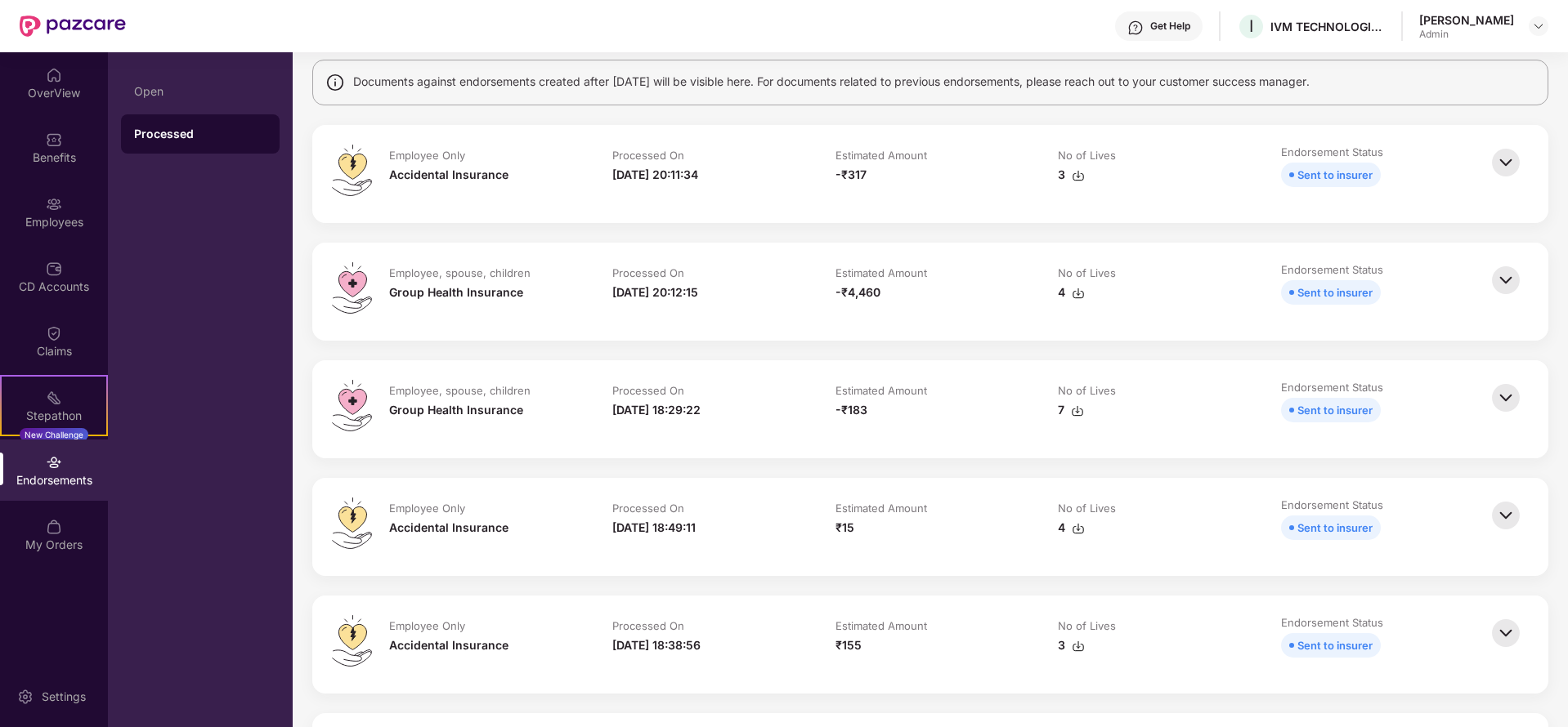
click at [1503, 286] on img at bounding box center [1507, 280] width 36 height 36
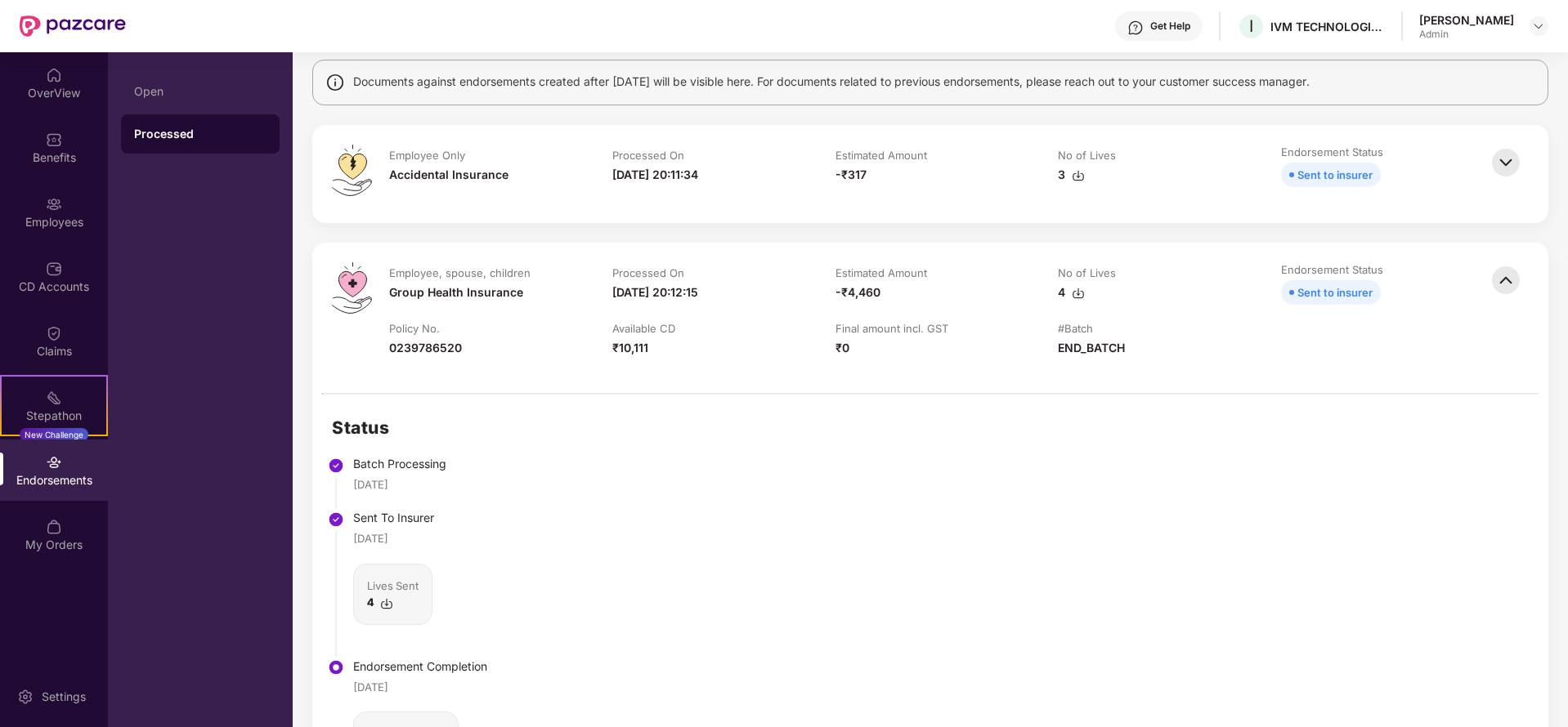
click at [1503, 282] on img at bounding box center [1507, 280] width 36 height 36
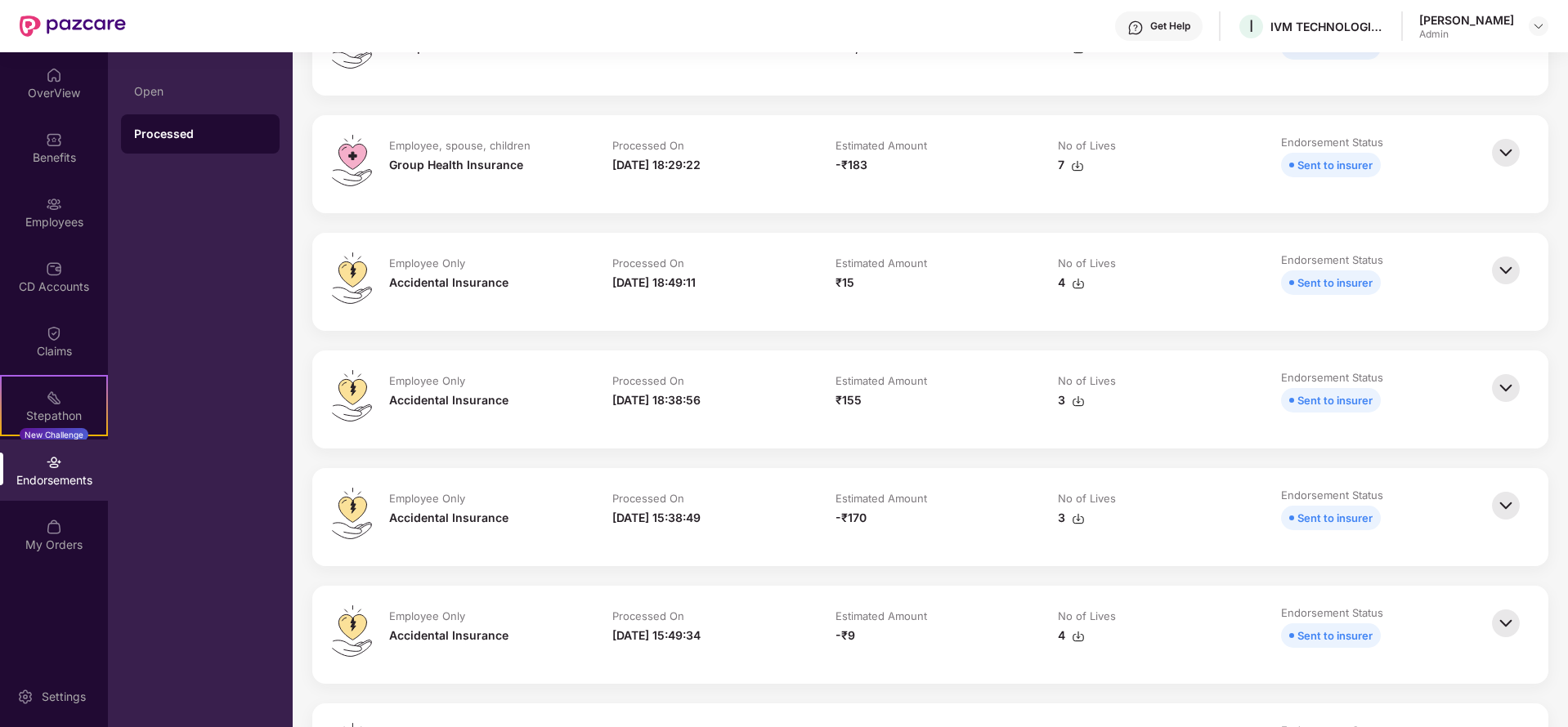
scroll to position [245, 0]
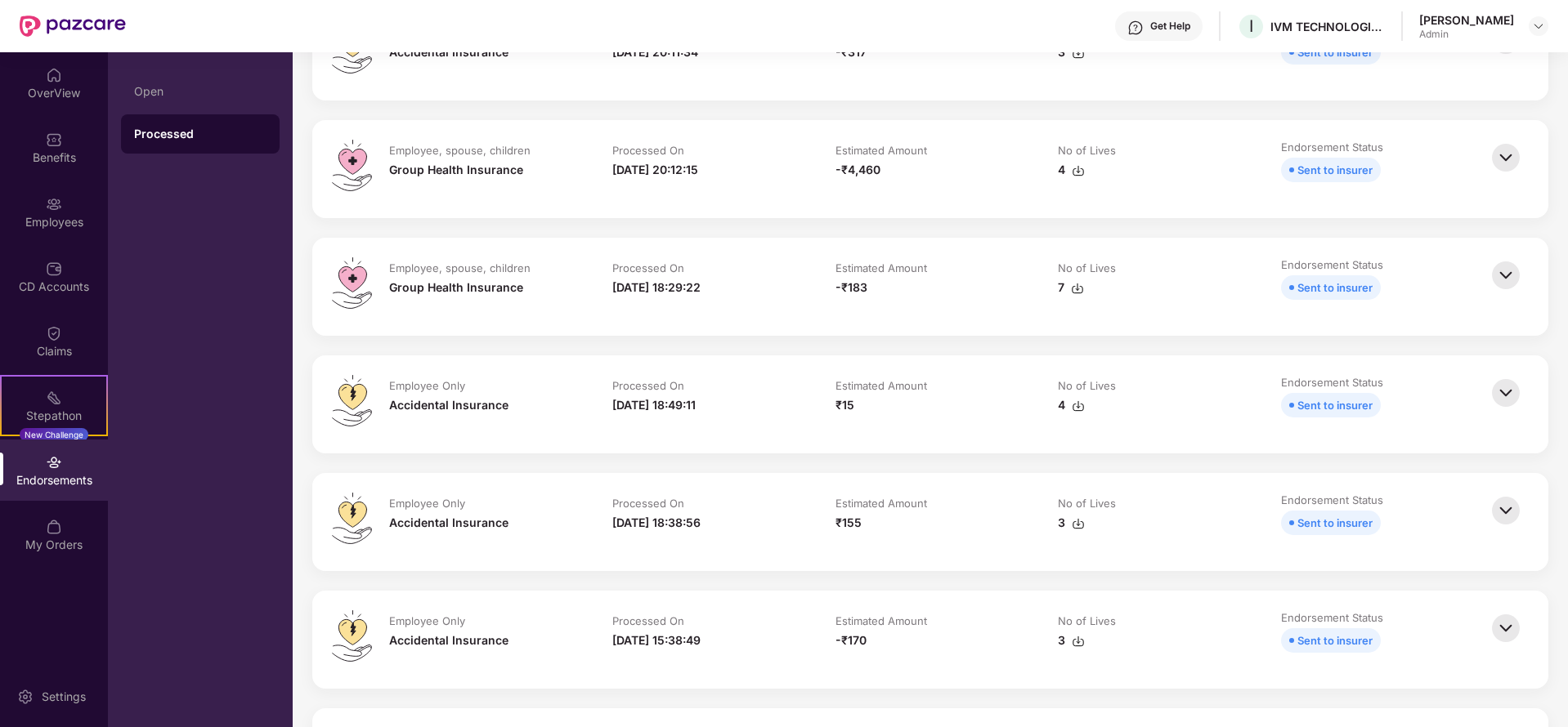
click at [1507, 285] on img at bounding box center [1507, 275] width 36 height 36
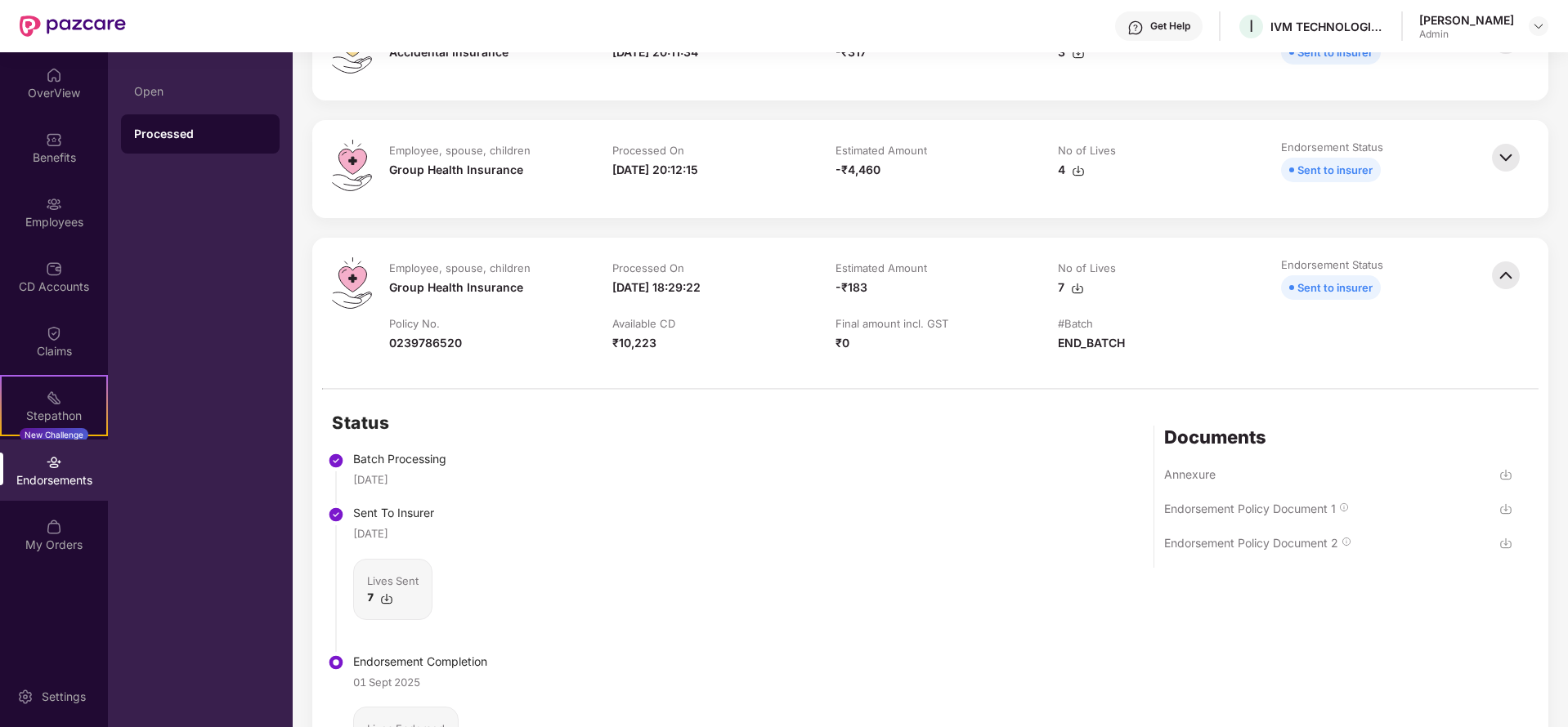
click at [1507, 285] on img at bounding box center [1507, 275] width 36 height 36
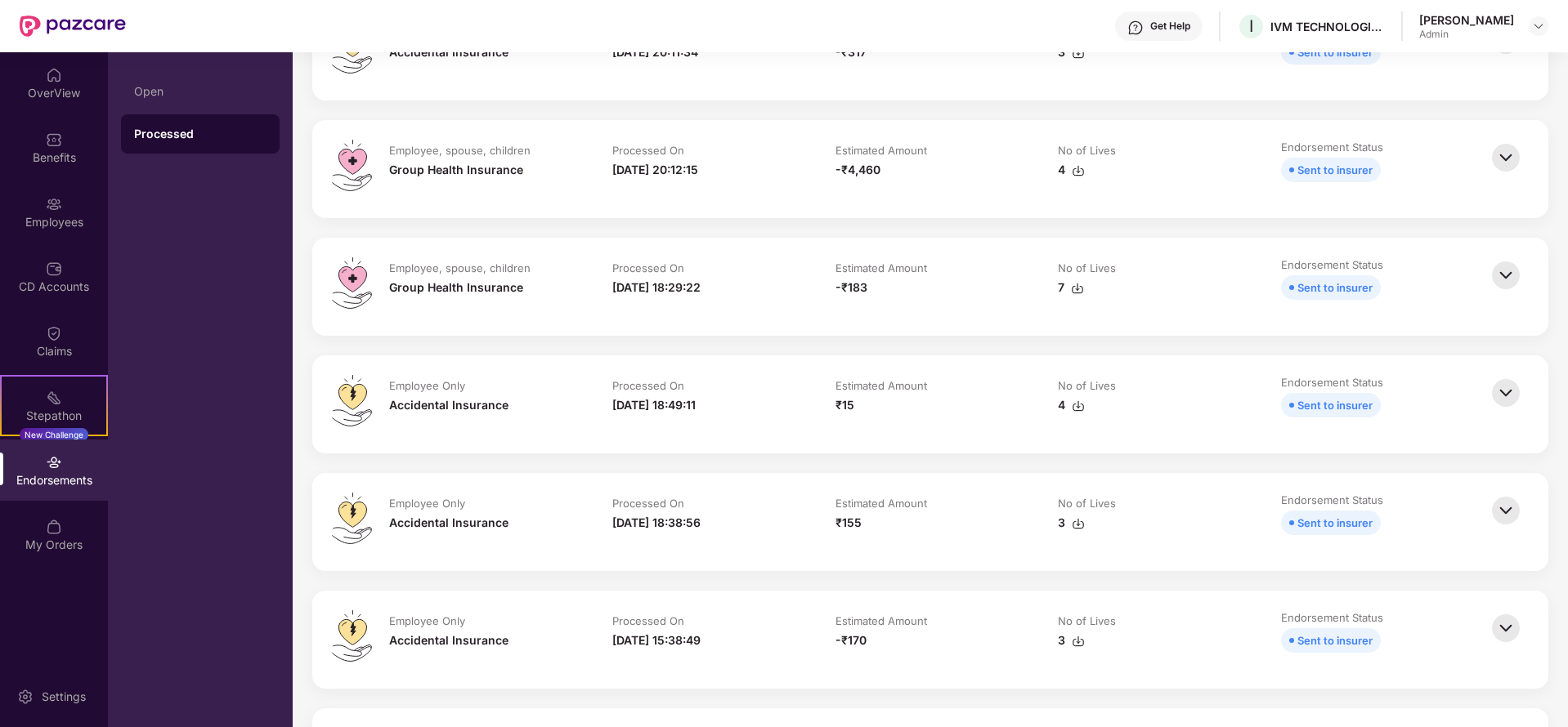
click at [1514, 386] on img at bounding box center [1507, 393] width 36 height 36
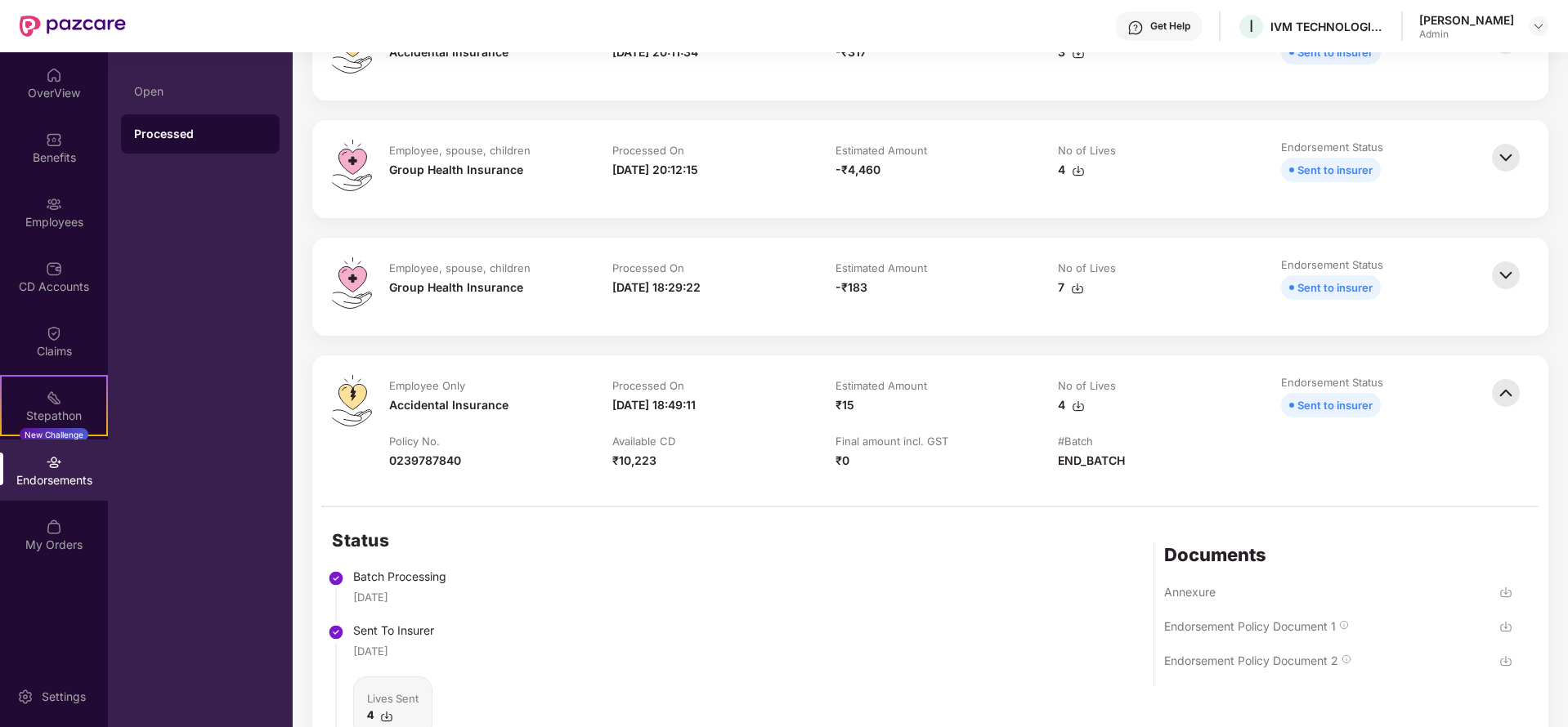
click at [1514, 386] on img at bounding box center [1507, 393] width 36 height 36
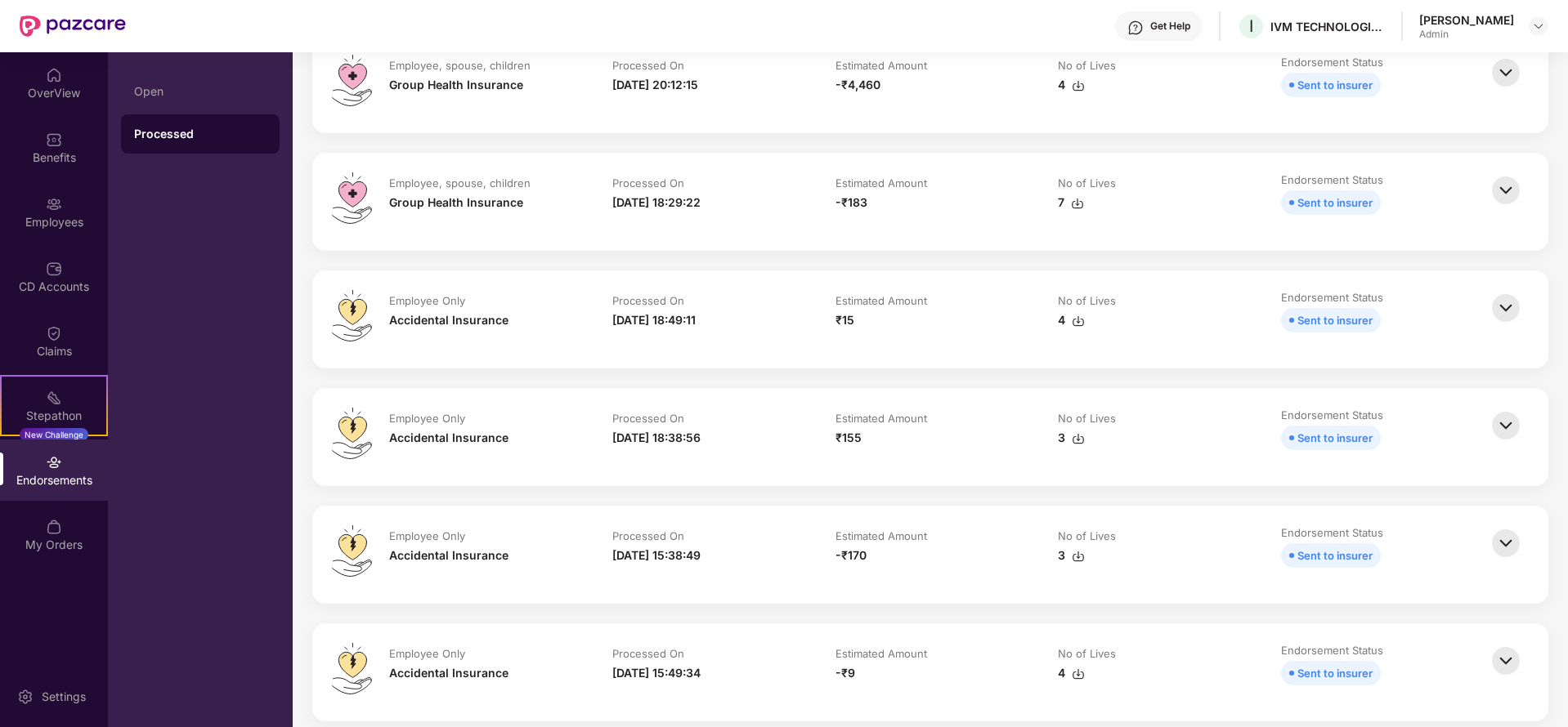
scroll to position [368, 0]
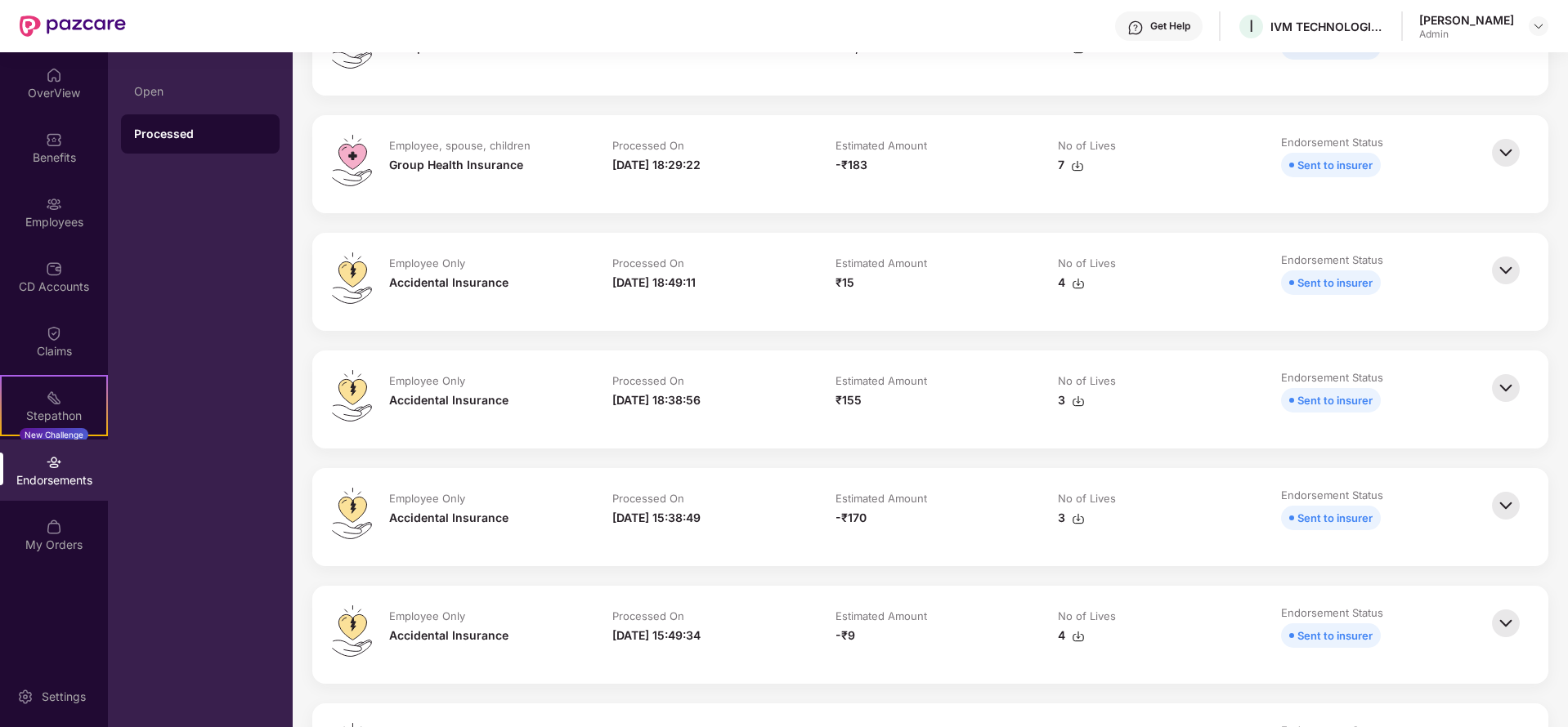
click at [1514, 386] on img at bounding box center [1507, 389] width 36 height 36
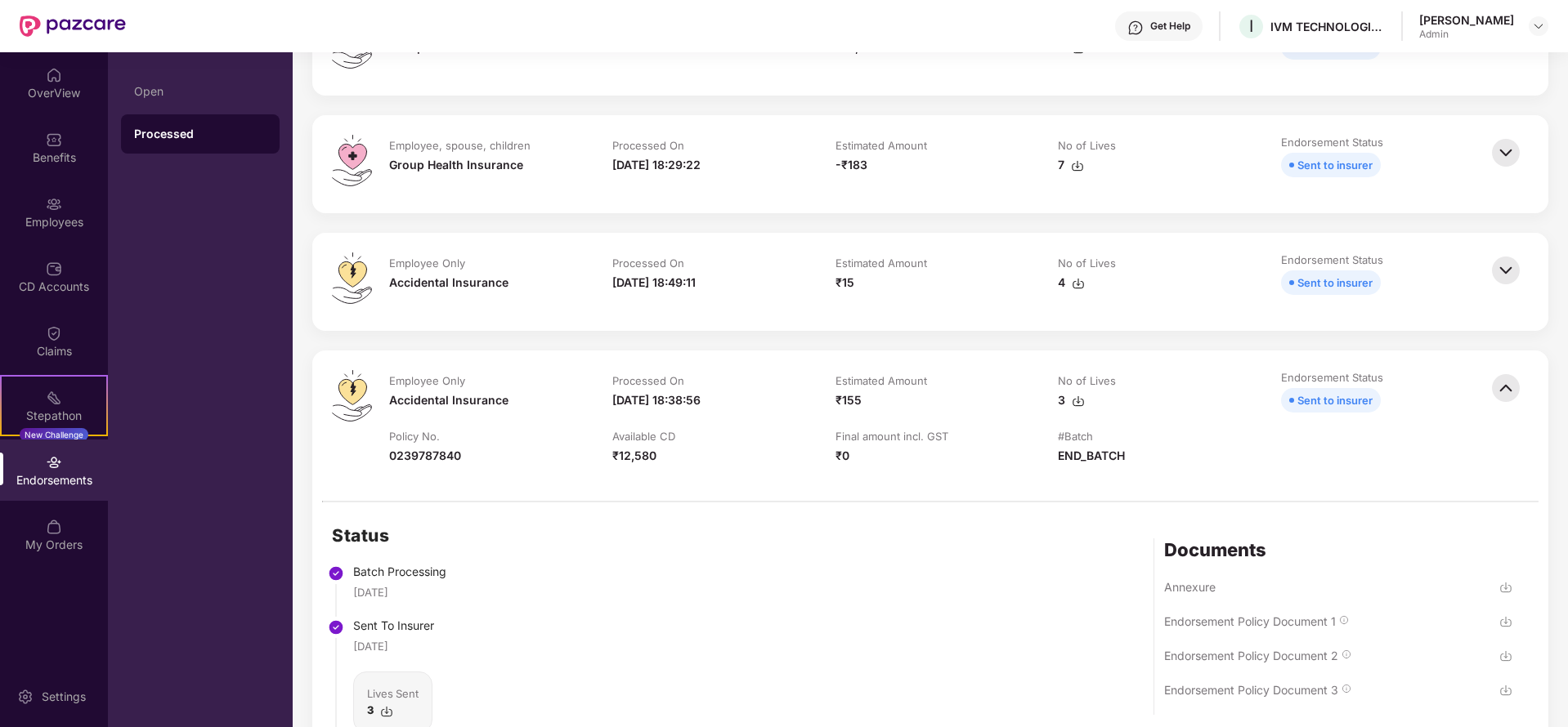
click at [1514, 386] on img at bounding box center [1507, 389] width 36 height 36
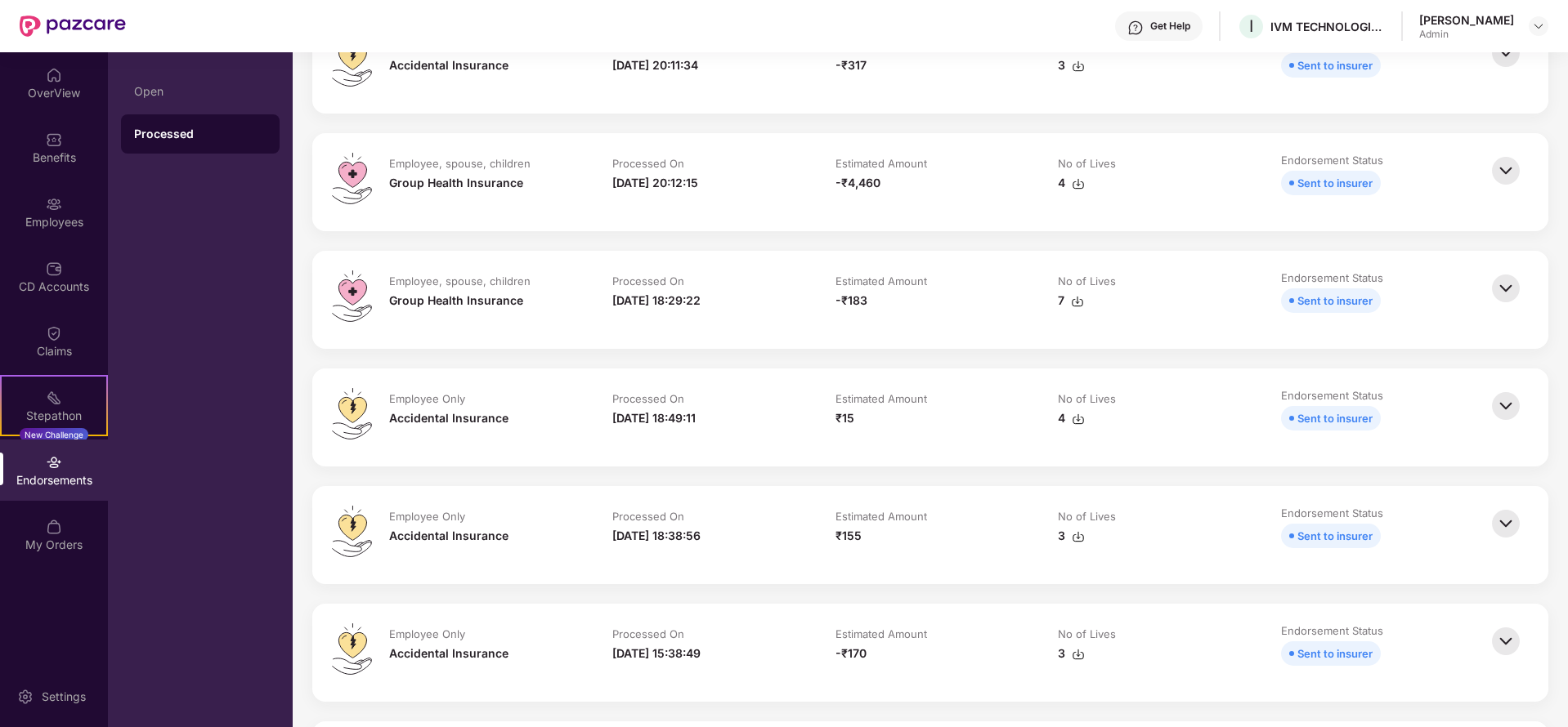
scroll to position [0, 0]
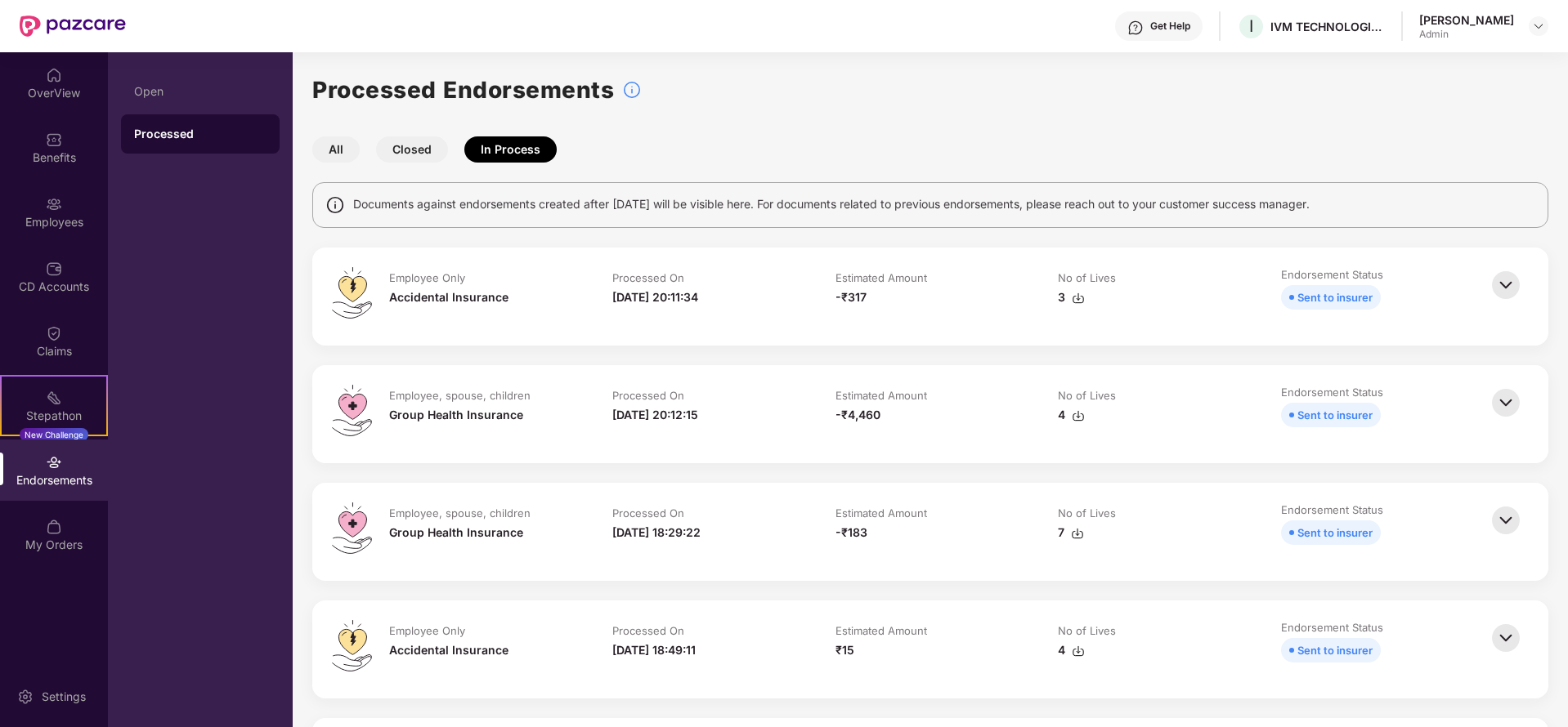
click at [328, 144] on button "All" at bounding box center [336, 150] width 48 height 26
click at [1488, 402] on img at bounding box center [1507, 403] width 36 height 36
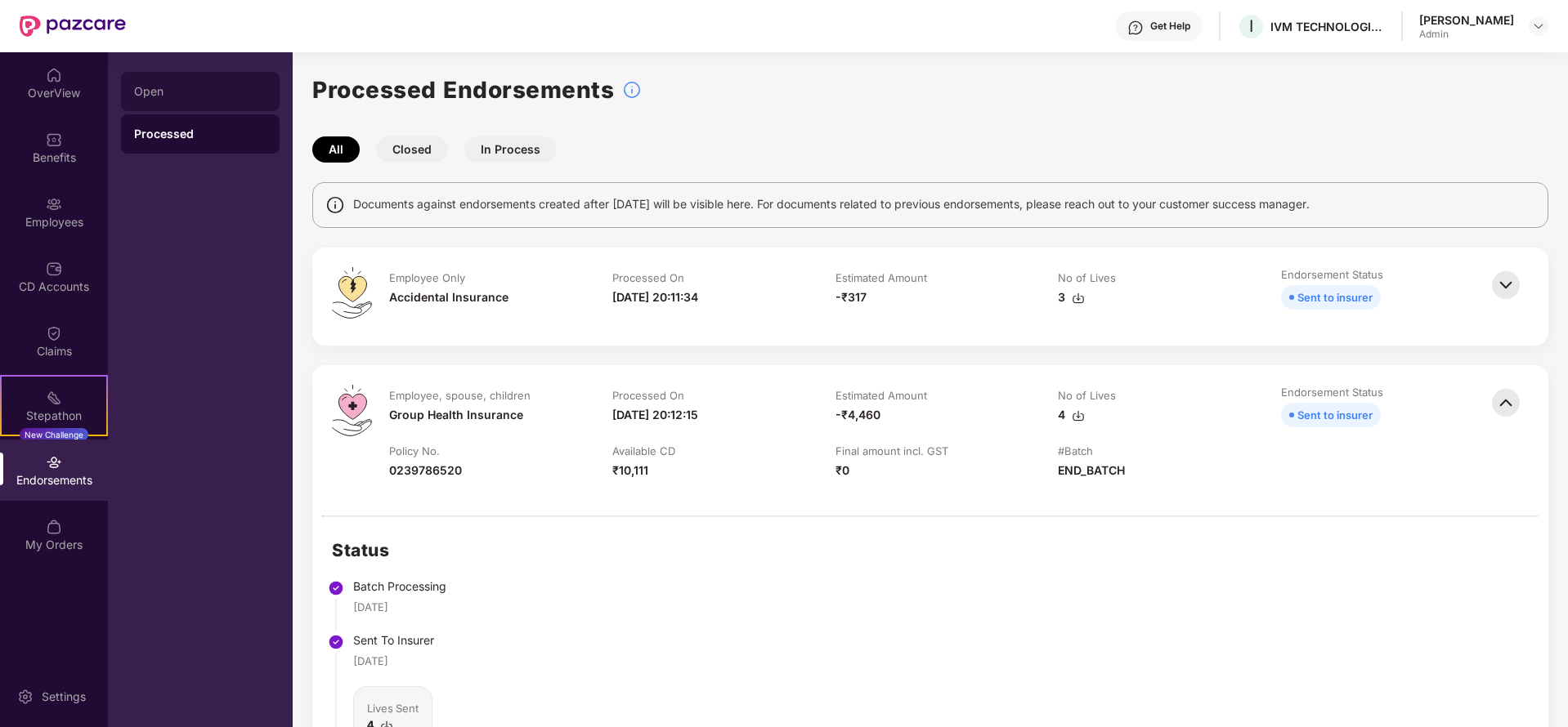
click at [155, 97] on div "Open" at bounding box center [200, 91] width 132 height 13
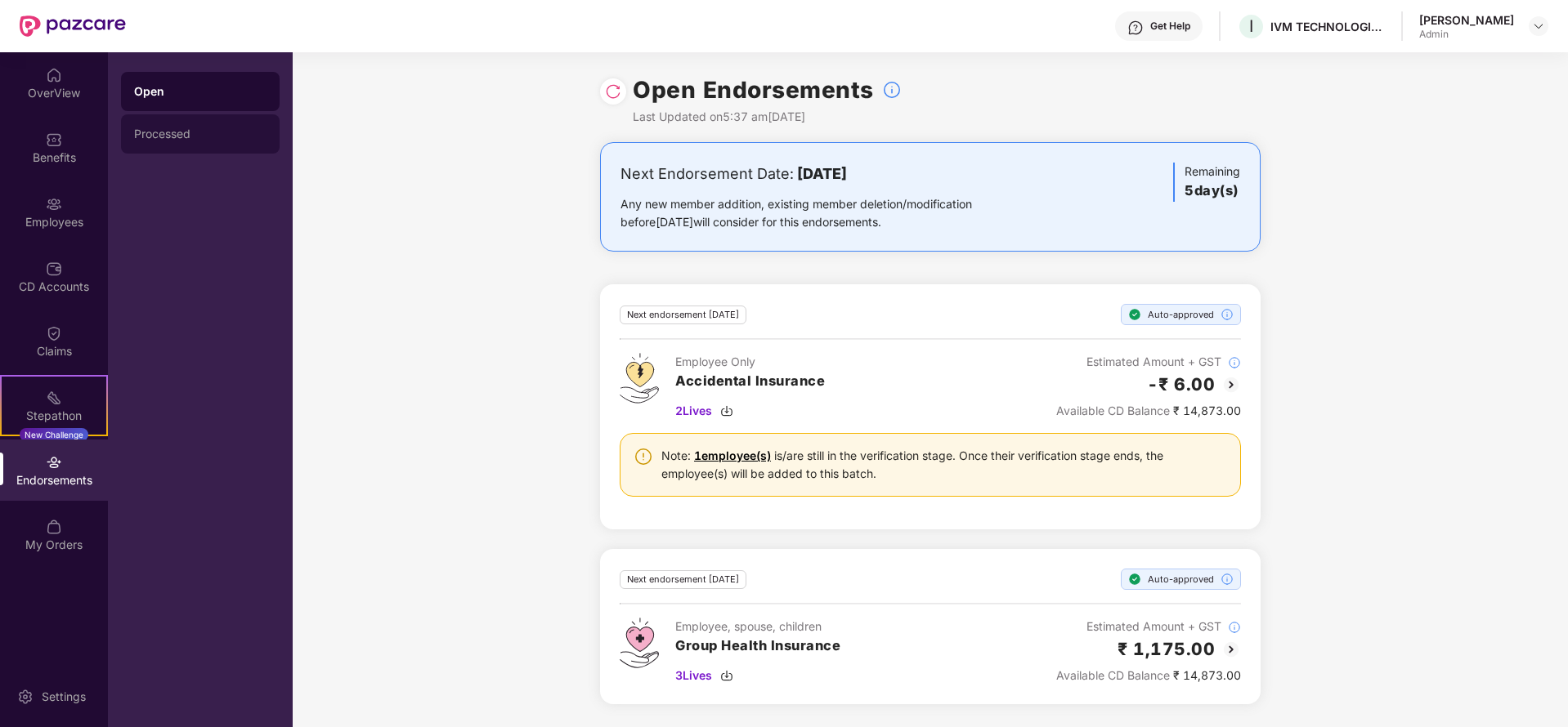
click at [203, 138] on div "Processed" at bounding box center [200, 133] width 132 height 13
